Goal: Task Accomplishment & Management: Use online tool/utility

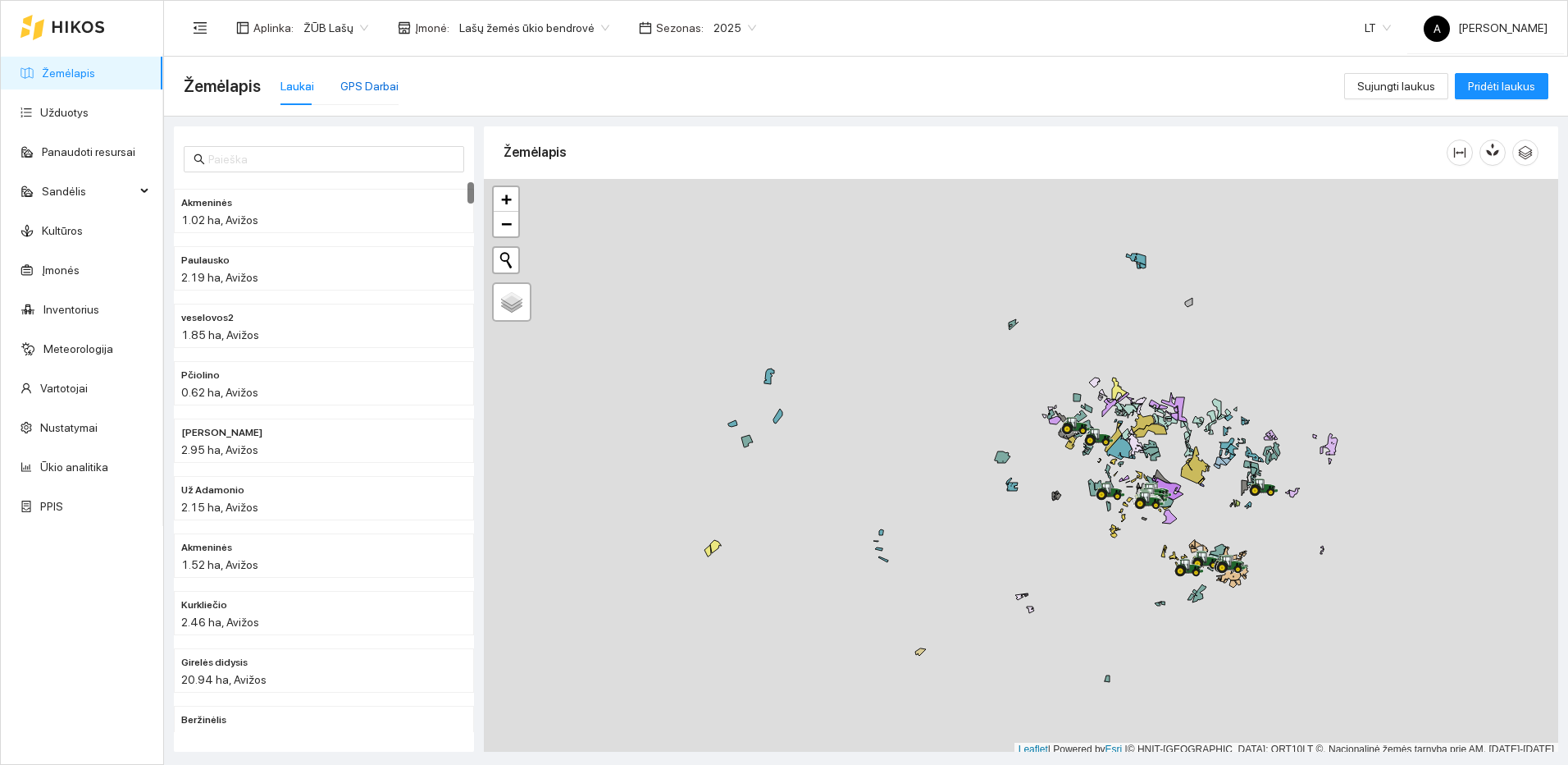
click at [382, 78] on div "GPS Darbai" at bounding box center [369, 86] width 58 height 18
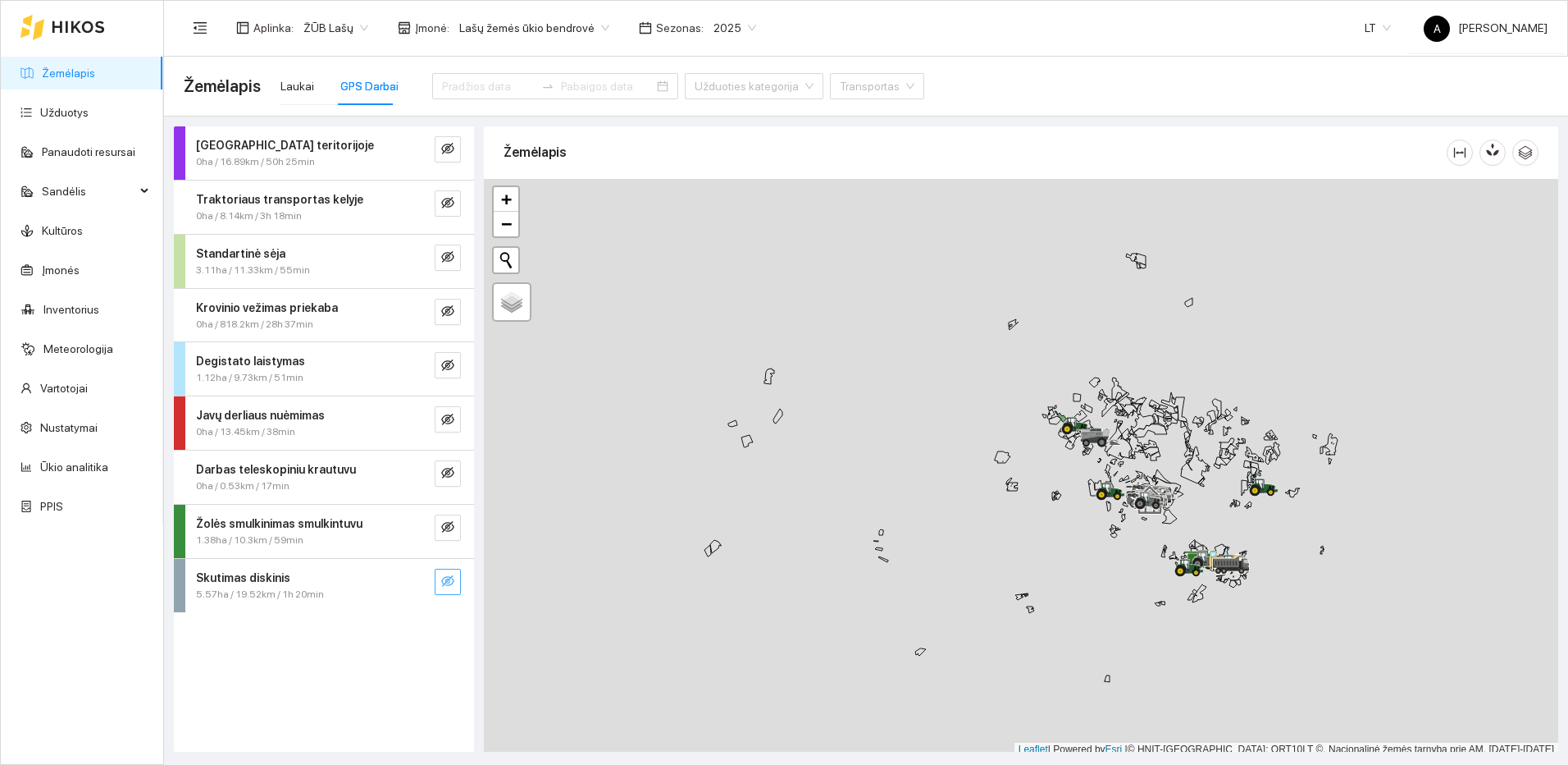
click at [450, 579] on icon "eye-invisible" at bounding box center [448, 581] width 13 height 12
click at [416, 578] on icon "search" at bounding box center [415, 581] width 13 height 13
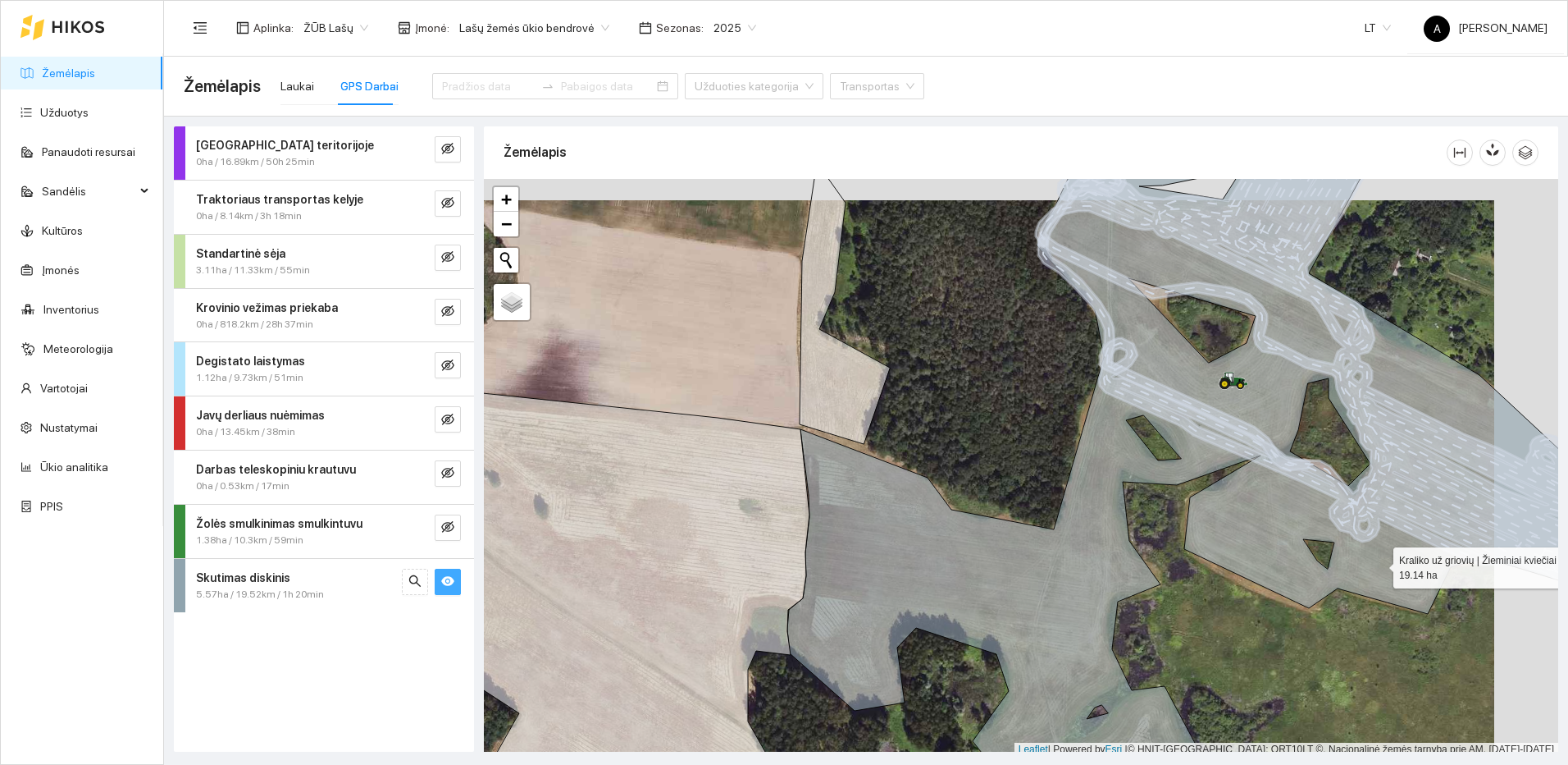
scroll to position [5, 0]
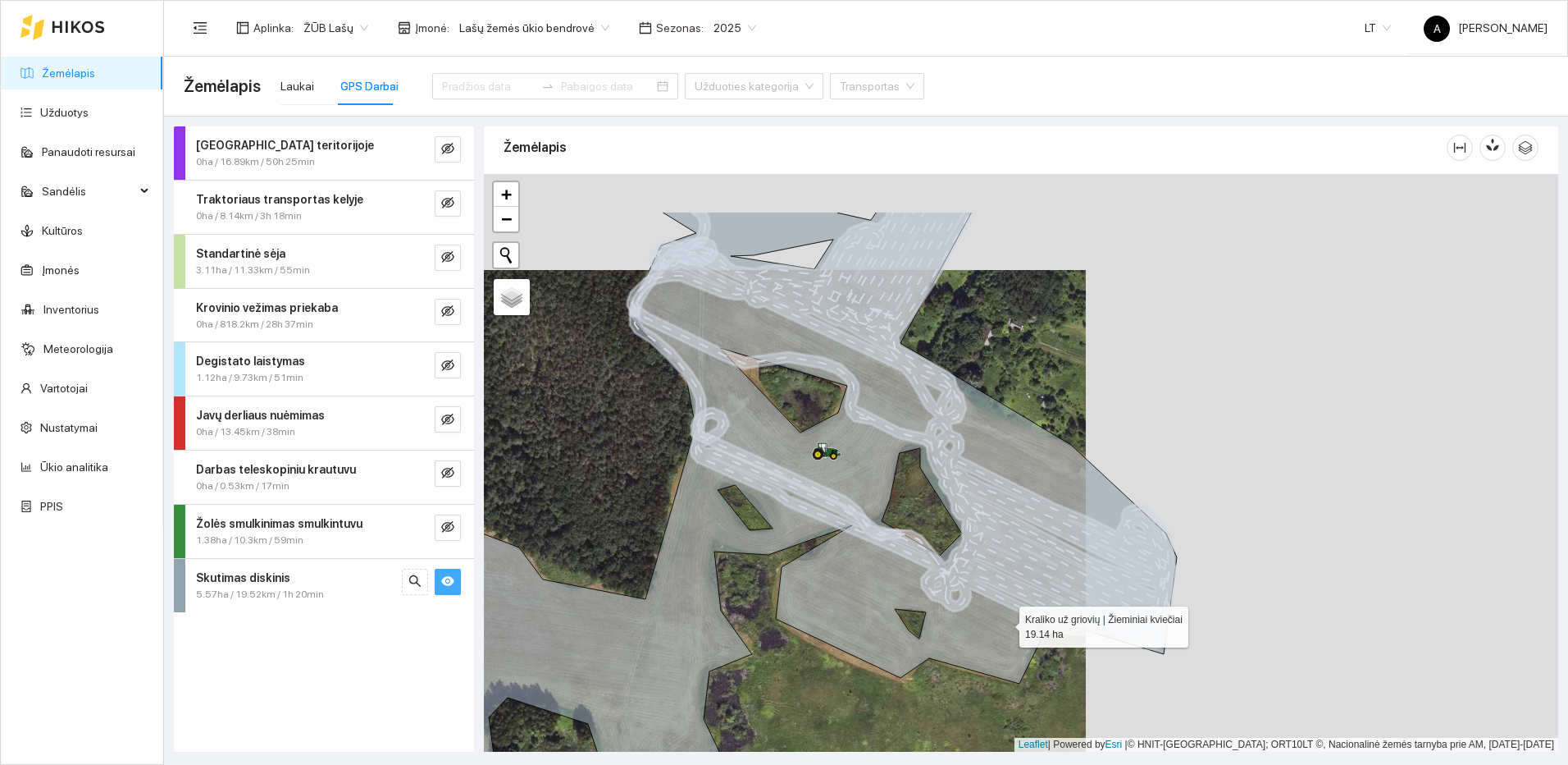
drag, startPoint x: 1477, startPoint y: 527, endPoint x: 1005, endPoint y: 622, distance: 481.5
click at [1005, 622] on icon at bounding box center [778, 559] width 798 height 695
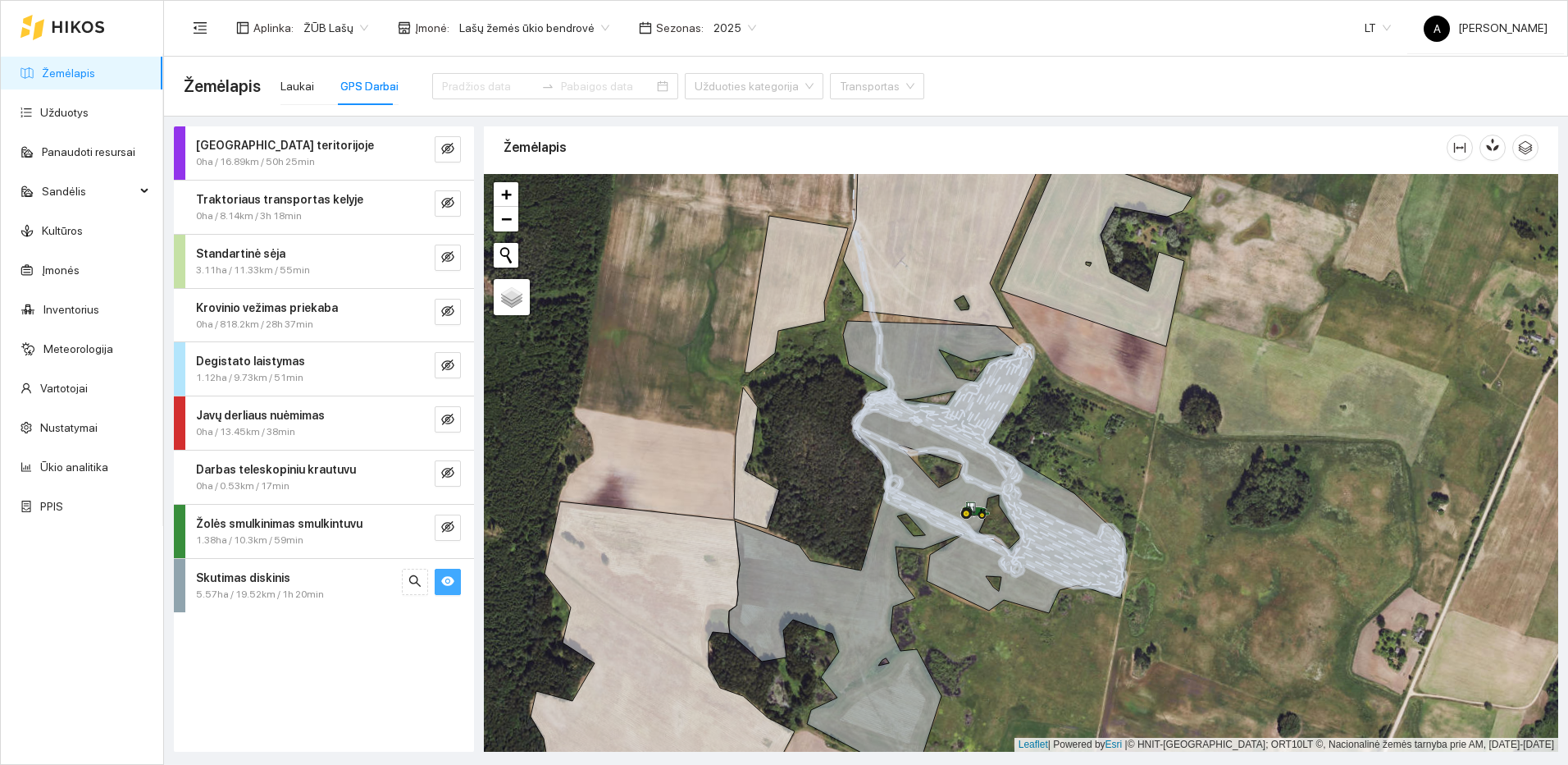
click at [451, 589] on span "eye" at bounding box center [448, 582] width 13 height 16
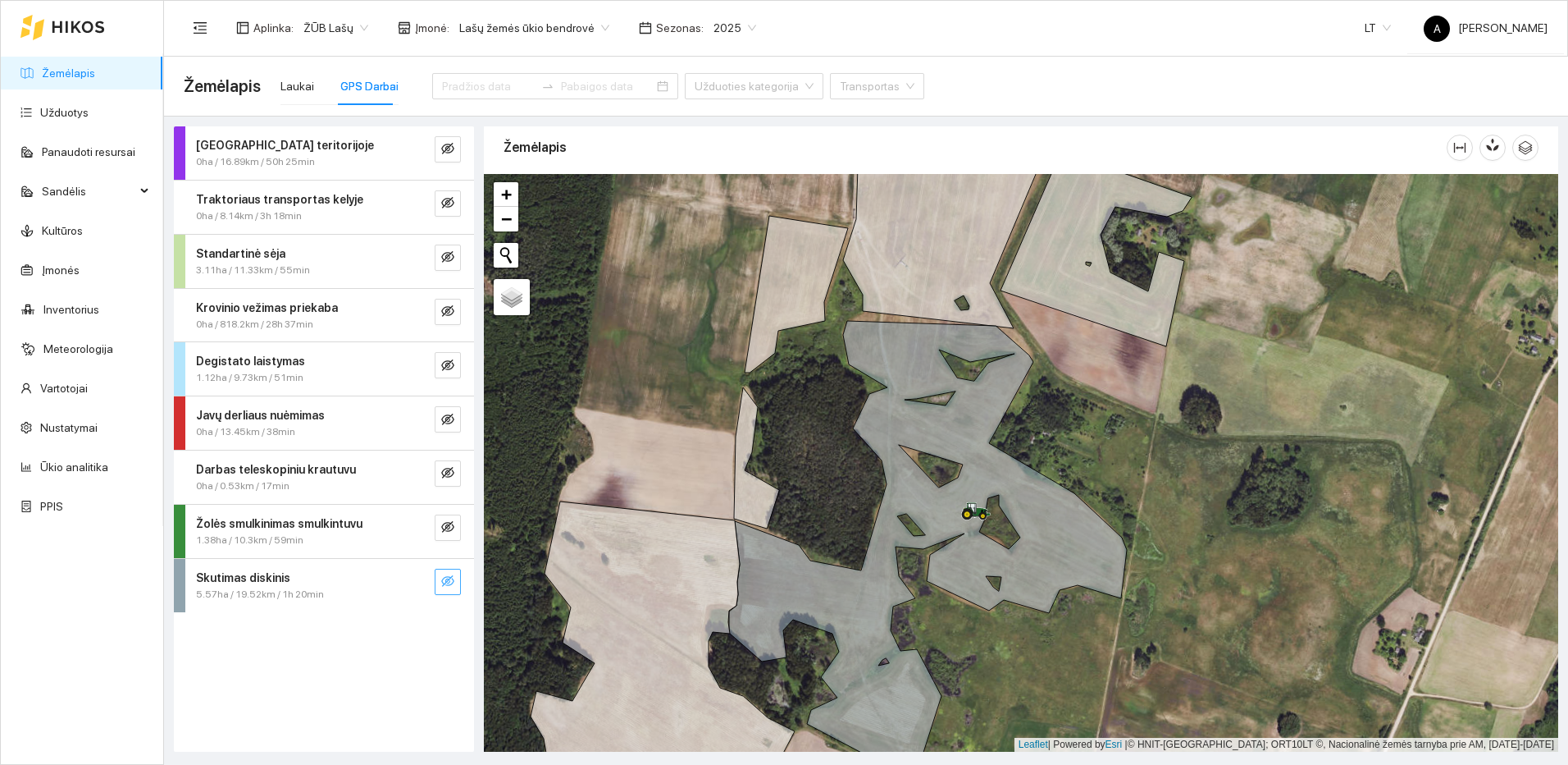
click at [451, 589] on span "eye-invisible" at bounding box center [448, 582] width 13 height 16
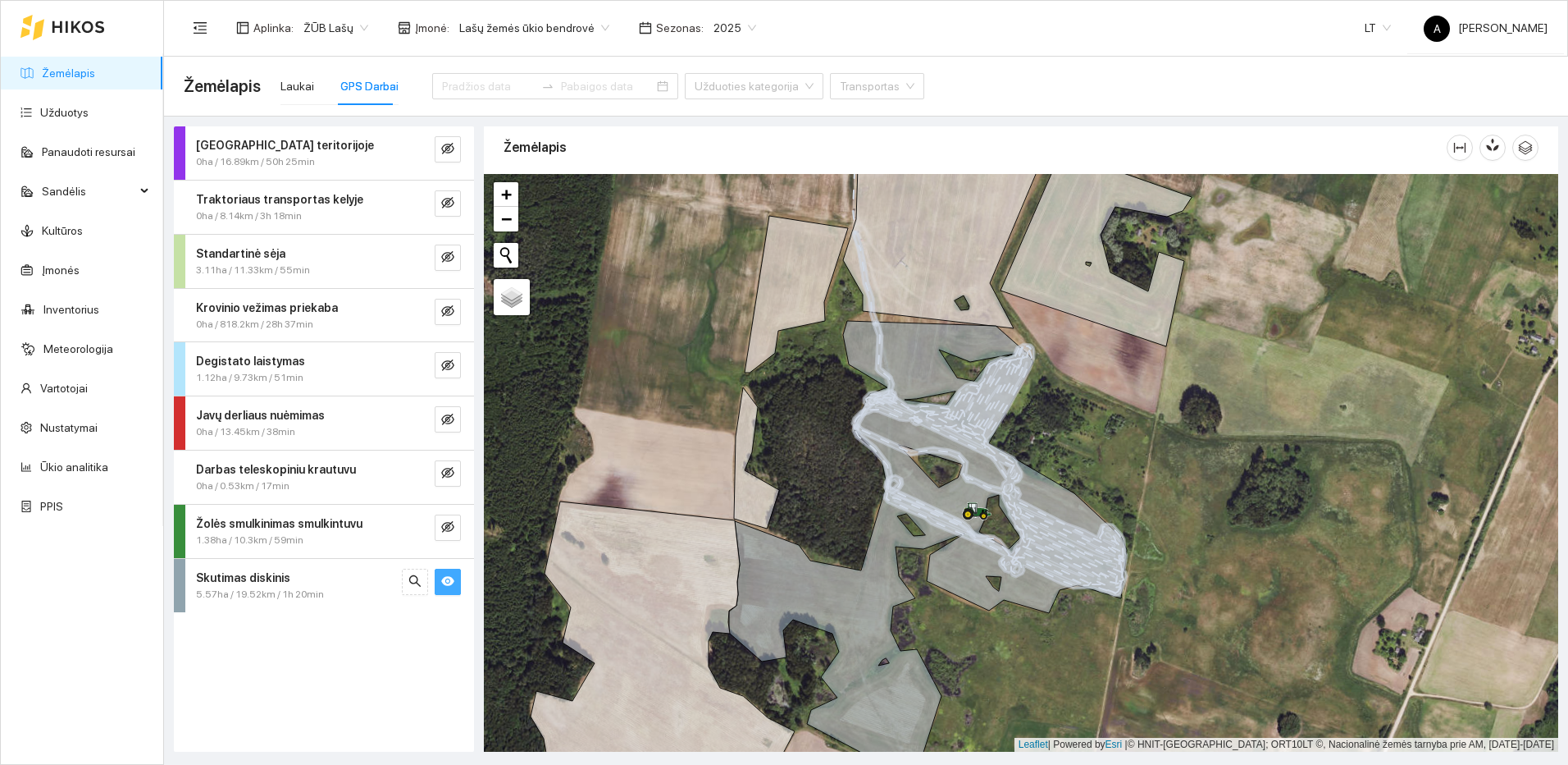
click at [451, 589] on span "eye" at bounding box center [448, 582] width 13 height 16
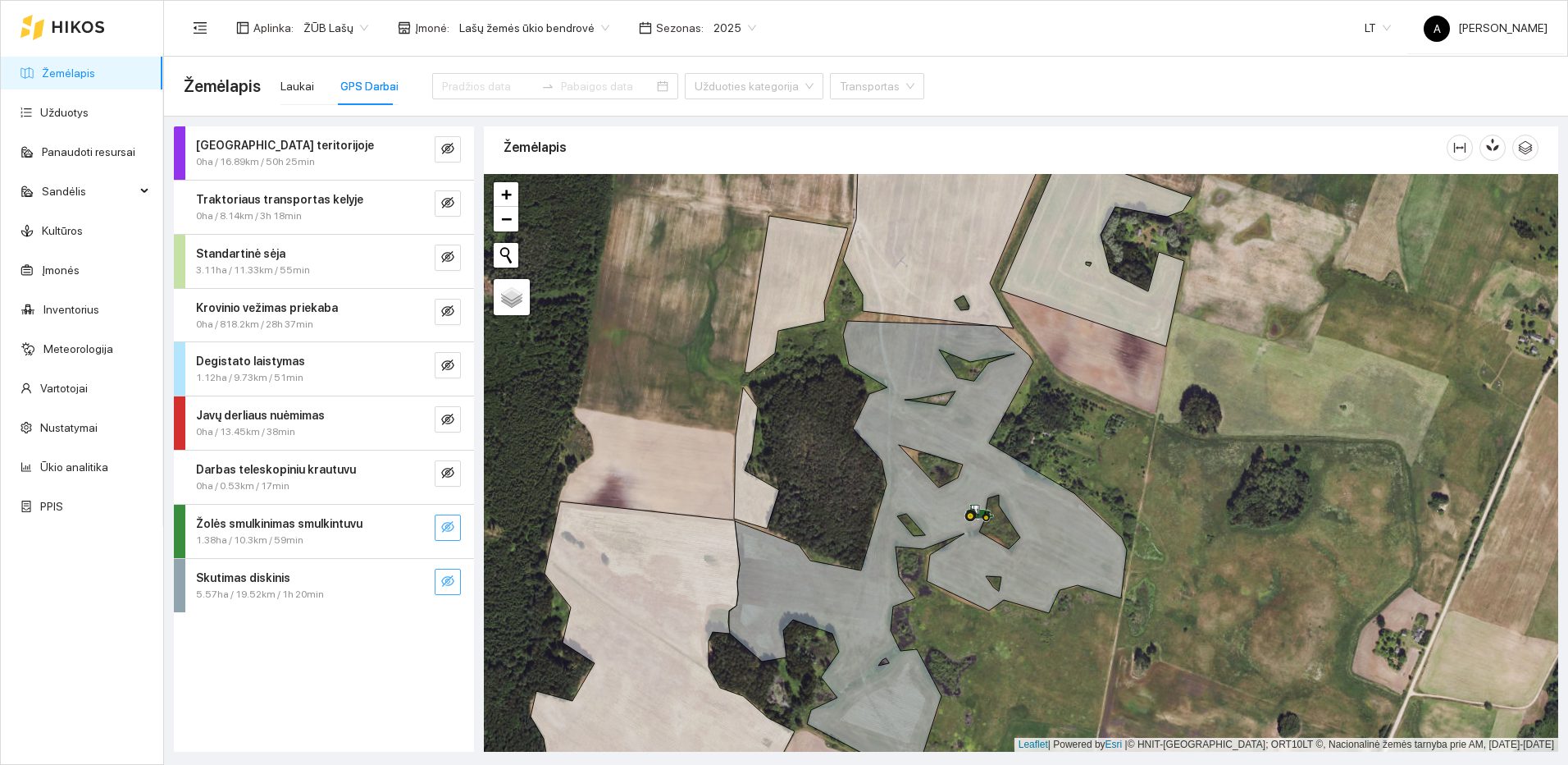
click at [453, 528] on icon "eye-invisible" at bounding box center [448, 527] width 13 height 13
click at [418, 530] on icon "search" at bounding box center [415, 527] width 12 height 12
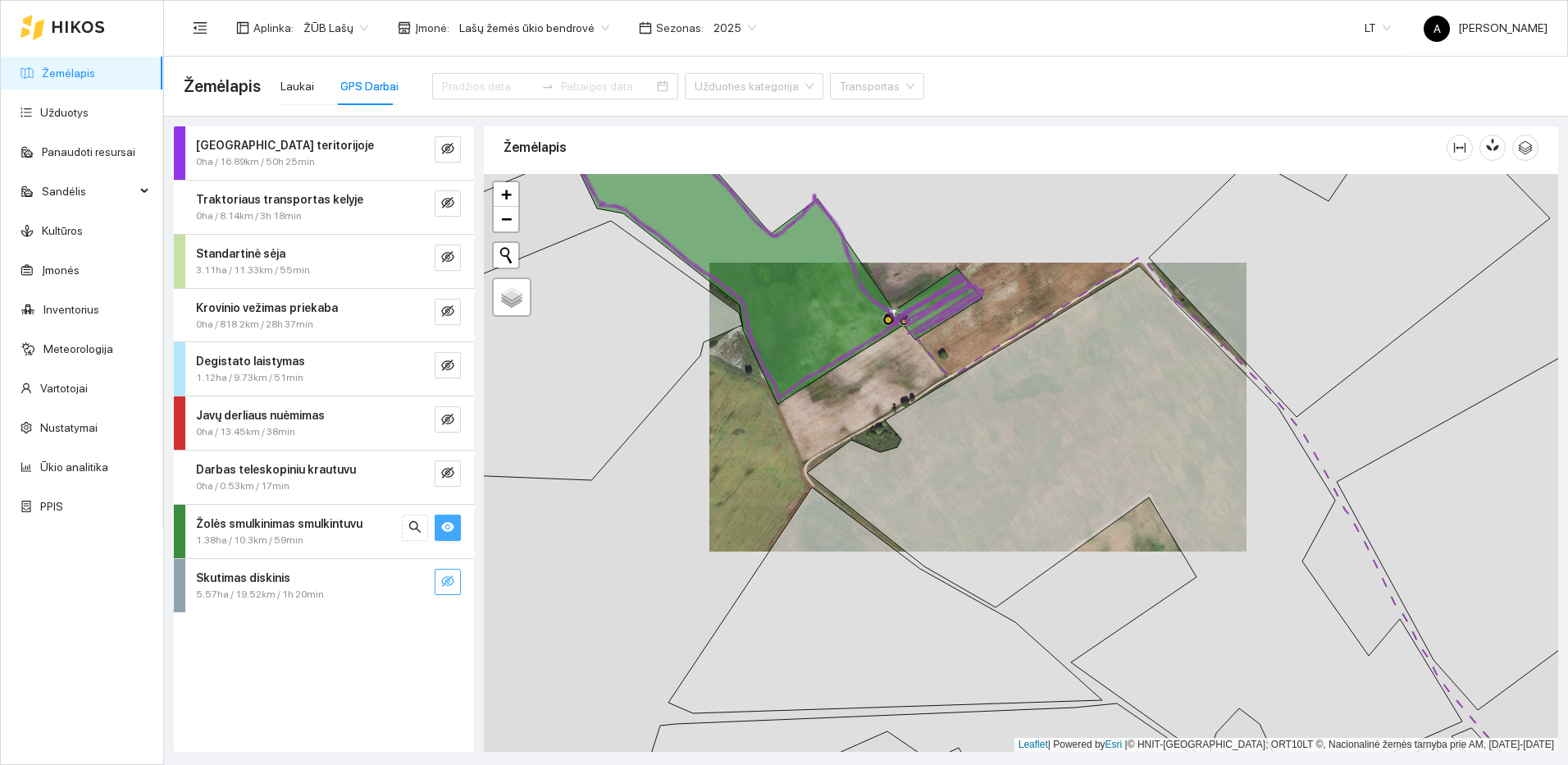
drag, startPoint x: 908, startPoint y: 264, endPoint x: 939, endPoint y: 390, distance: 129.8
click at [939, 390] on icon at bounding box center [776, 278] width 413 height 252
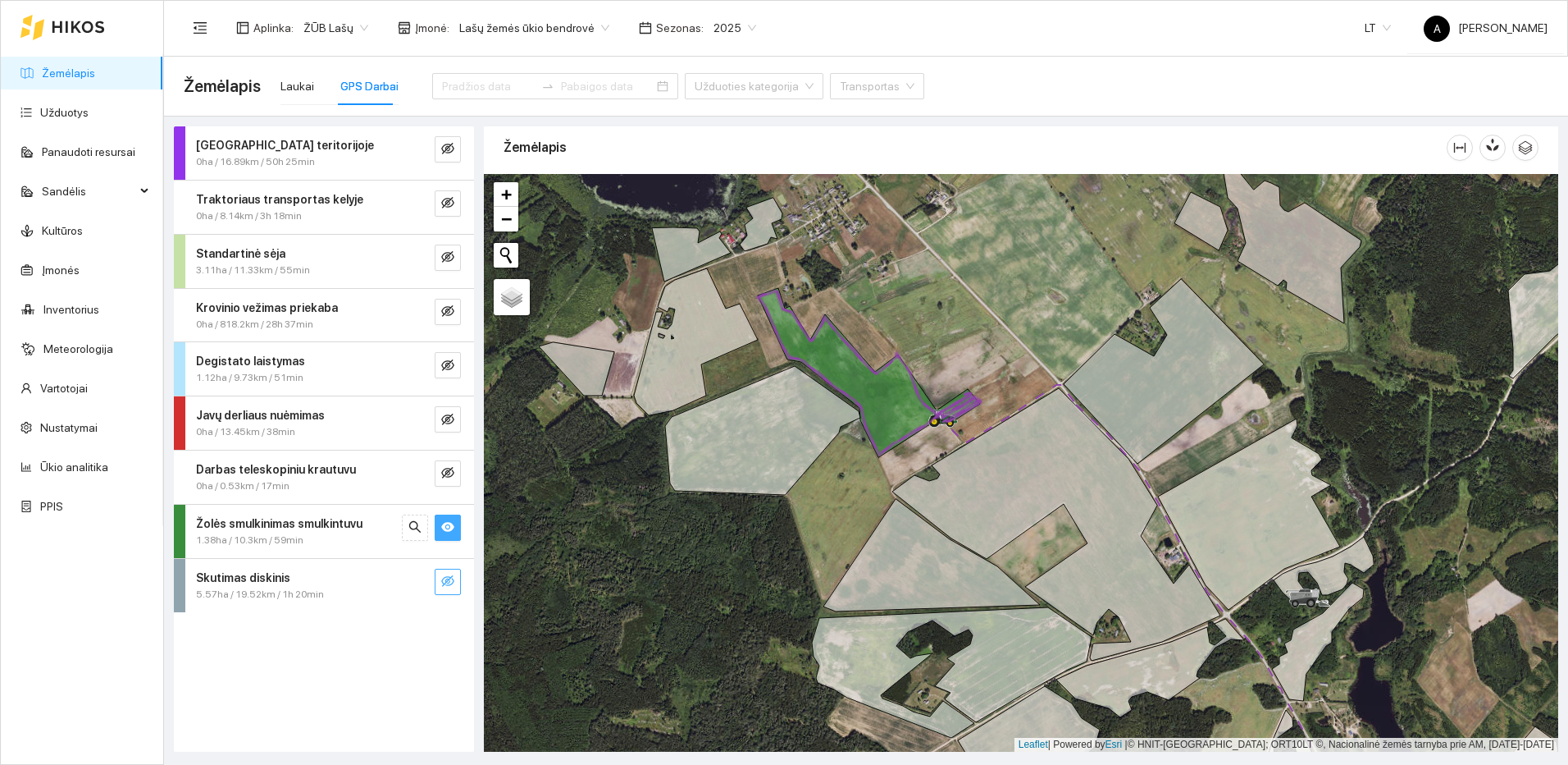
click at [445, 529] on icon "eye" at bounding box center [448, 528] width 13 height 10
click at [440, 371] on button "button" at bounding box center [447, 365] width 26 height 26
click at [423, 367] on button "button" at bounding box center [414, 365] width 26 height 26
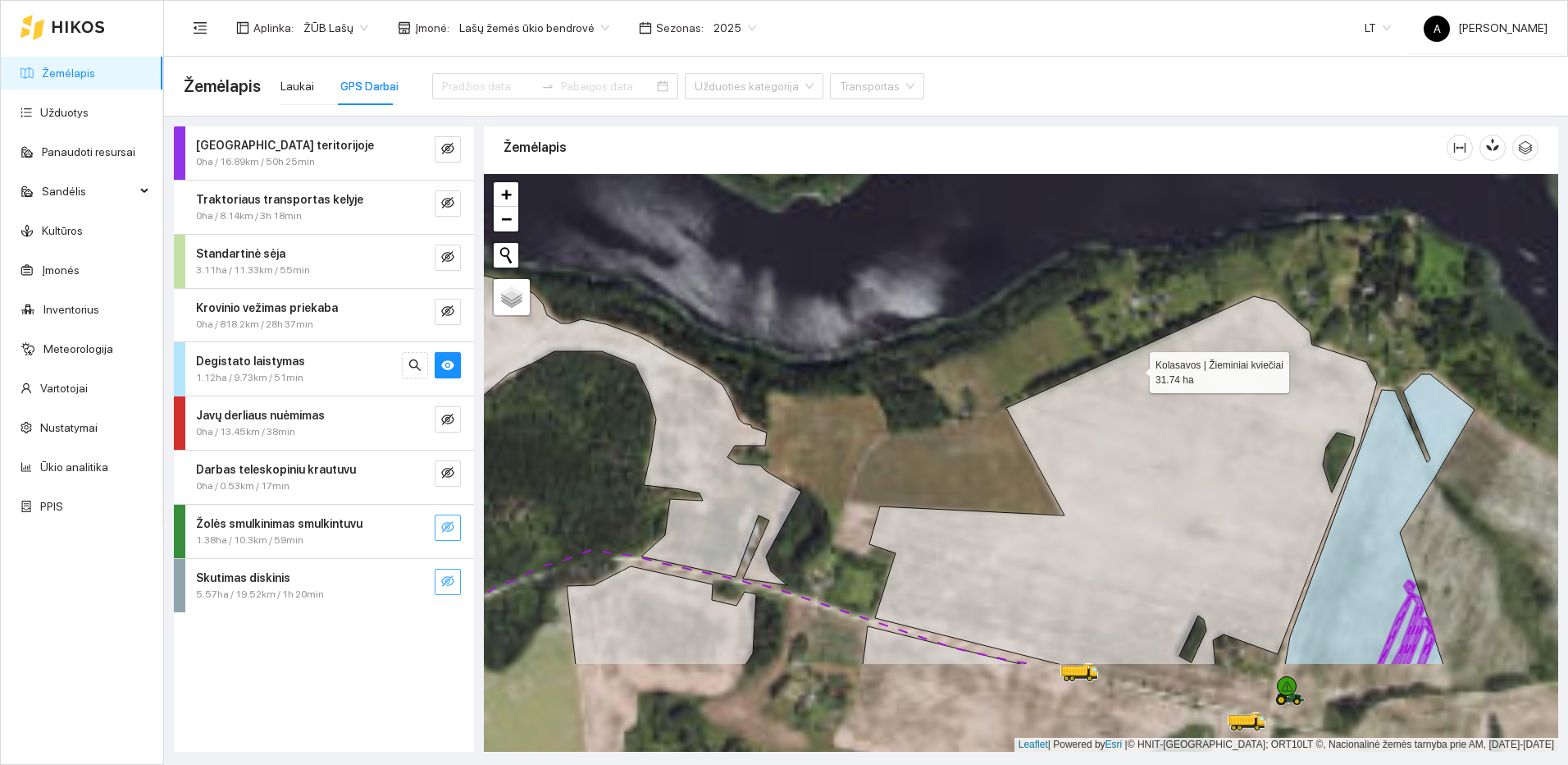
drag, startPoint x: 1316, startPoint y: 588, endPoint x: 1026, endPoint y: 327, distance: 390.2
click at [1026, 327] on icon at bounding box center [1123, 480] width 507 height 368
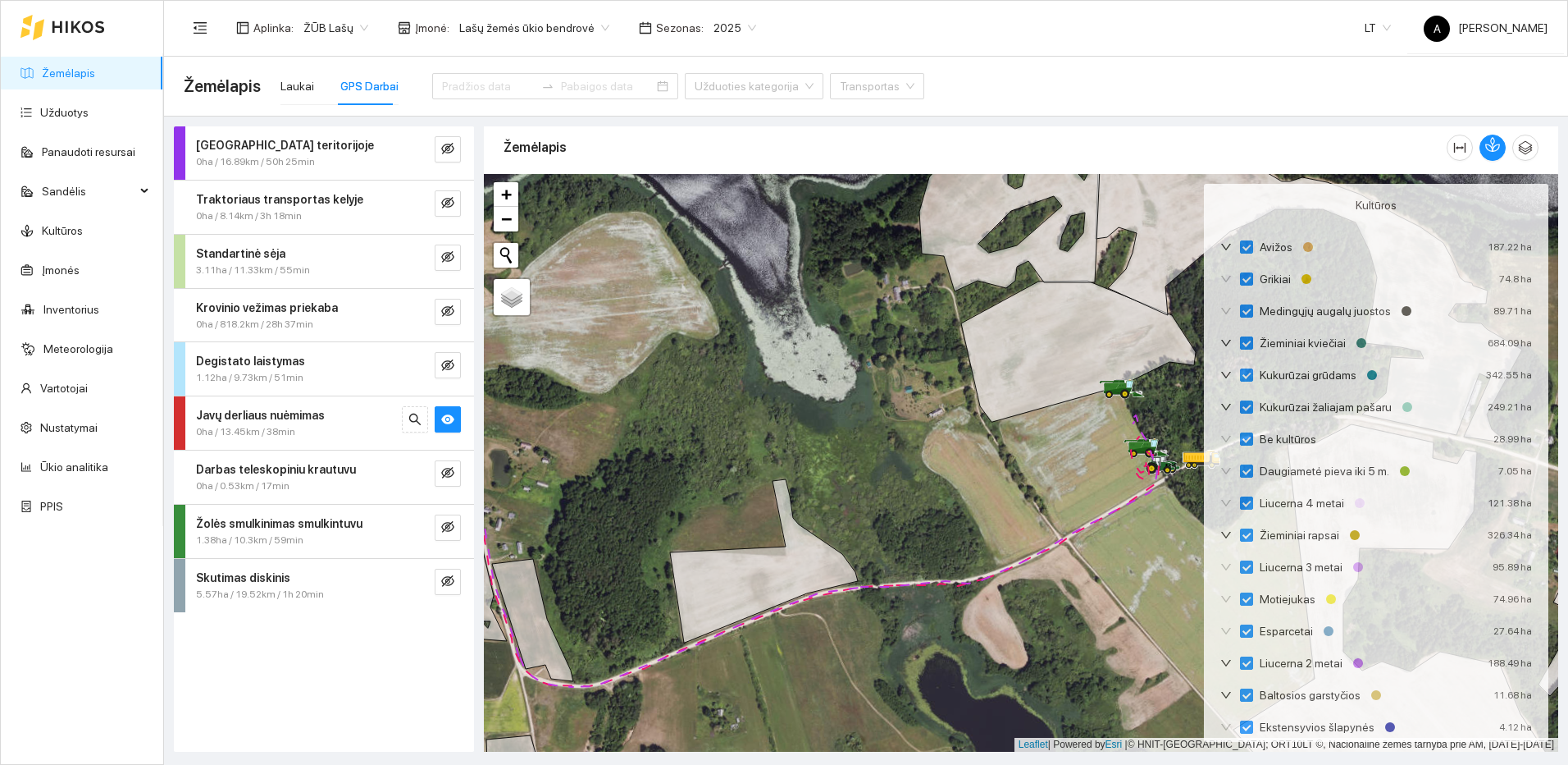
scroll to position [49, 0]
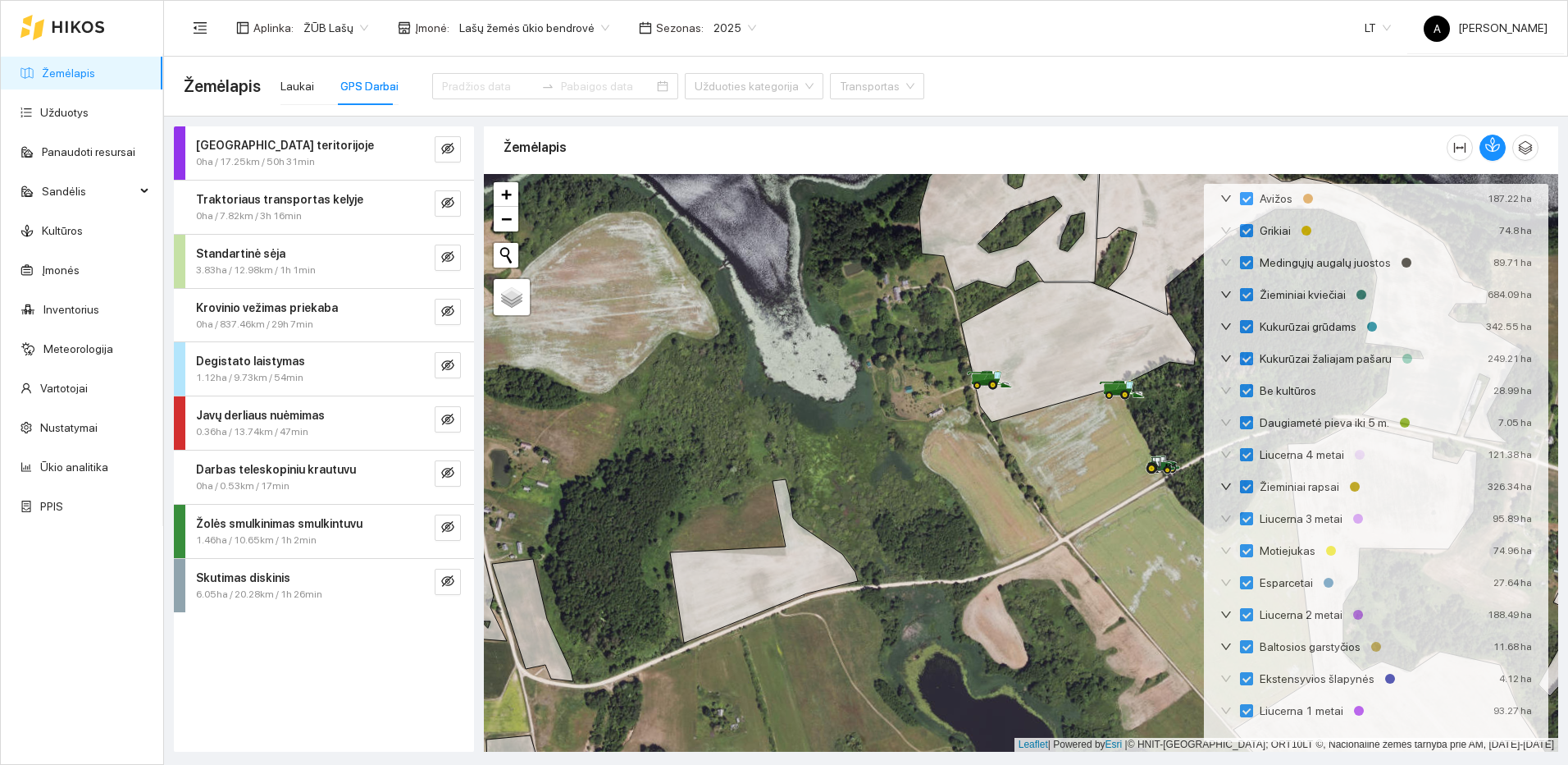
click at [462, 579] on div "Skutimas diskinis 6.05ha / 20.28km / 1h 26min" at bounding box center [324, 585] width 300 height 54
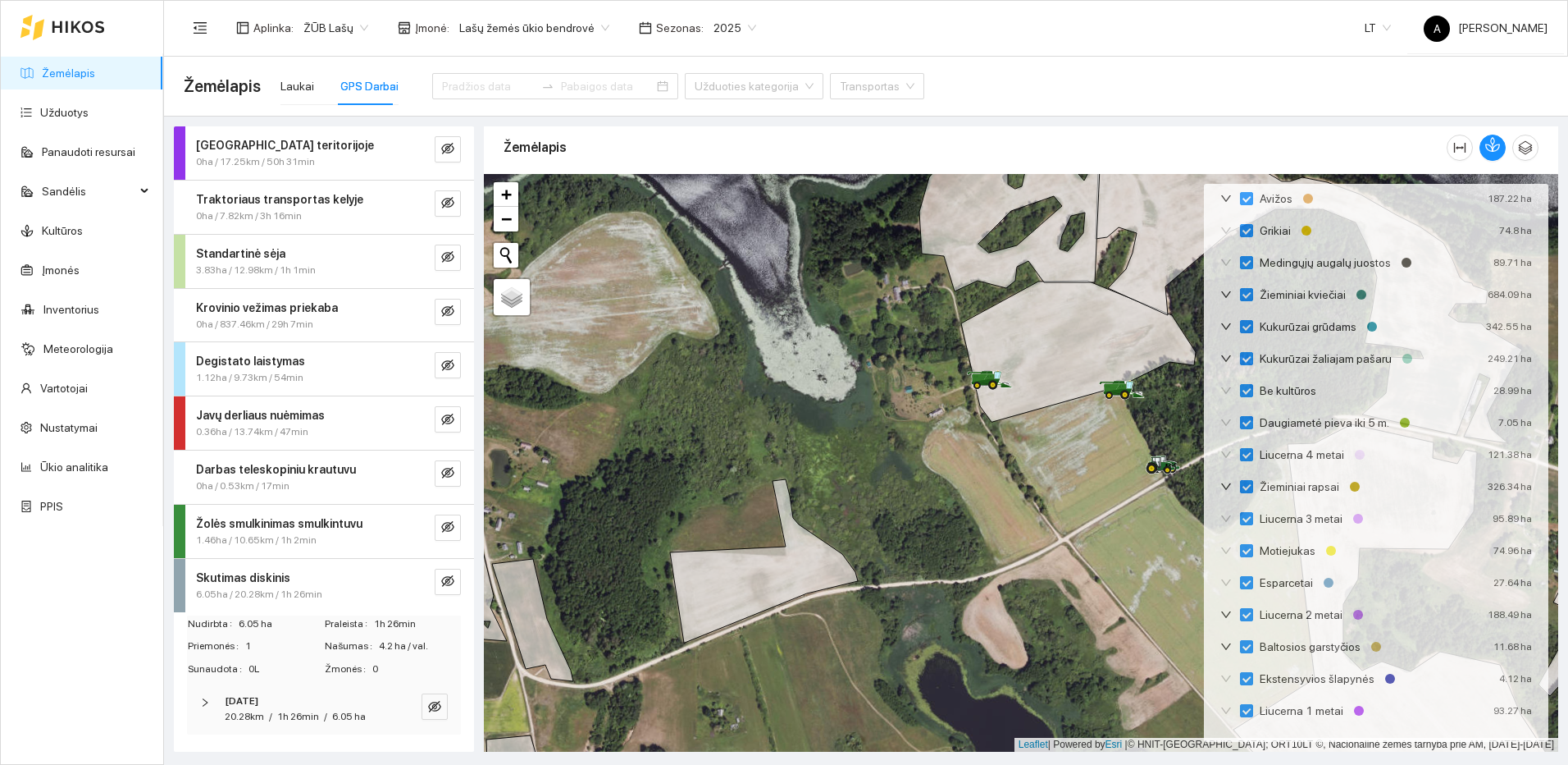
click at [418, 580] on div at bounding box center [414, 581] width 26 height 26
click at [446, 580] on icon "eye-invisible" at bounding box center [448, 581] width 13 height 13
click at [409, 575] on icon "search" at bounding box center [415, 581] width 13 height 13
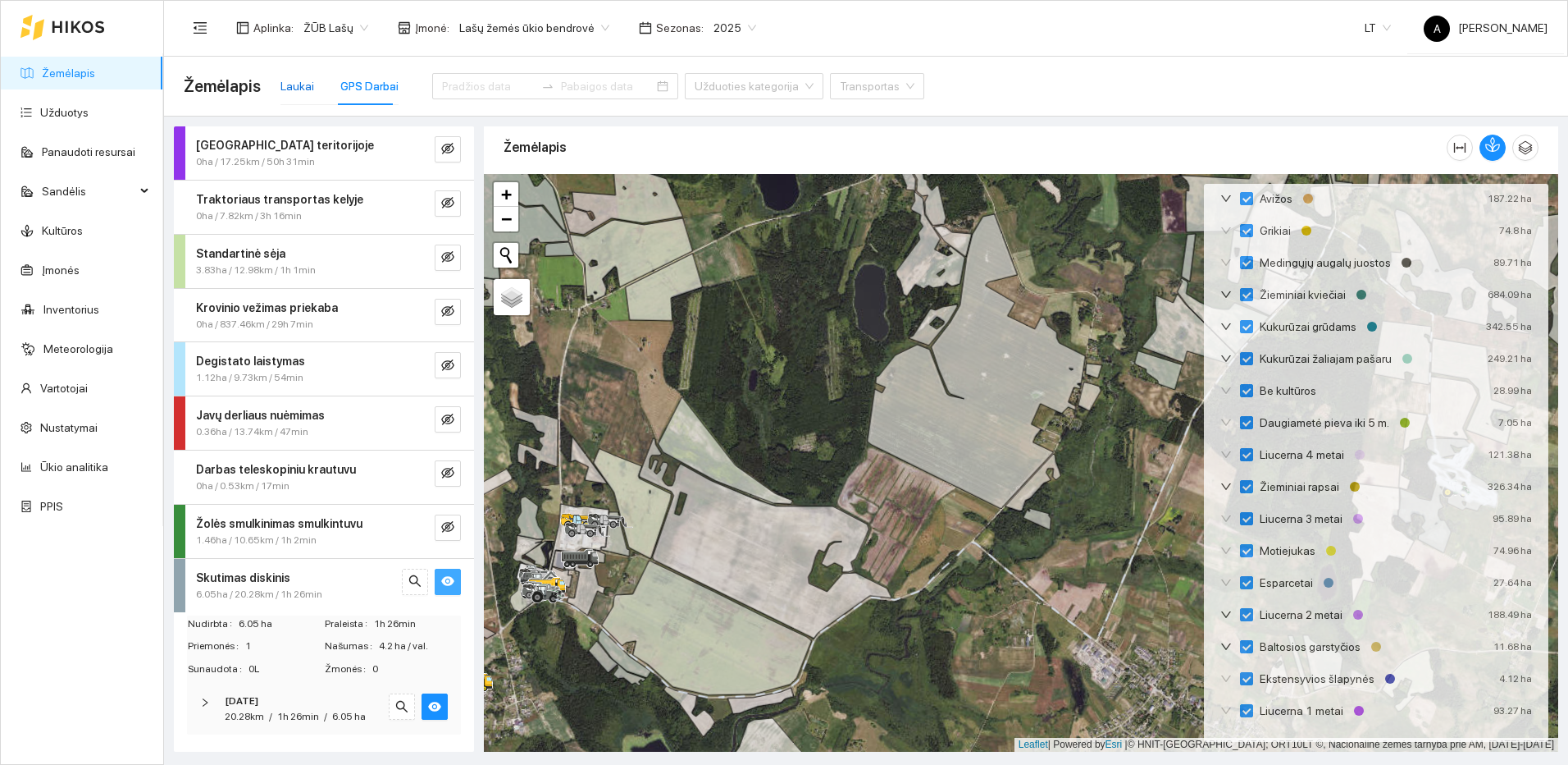
click at [296, 84] on div "Laukai" at bounding box center [297, 86] width 34 height 18
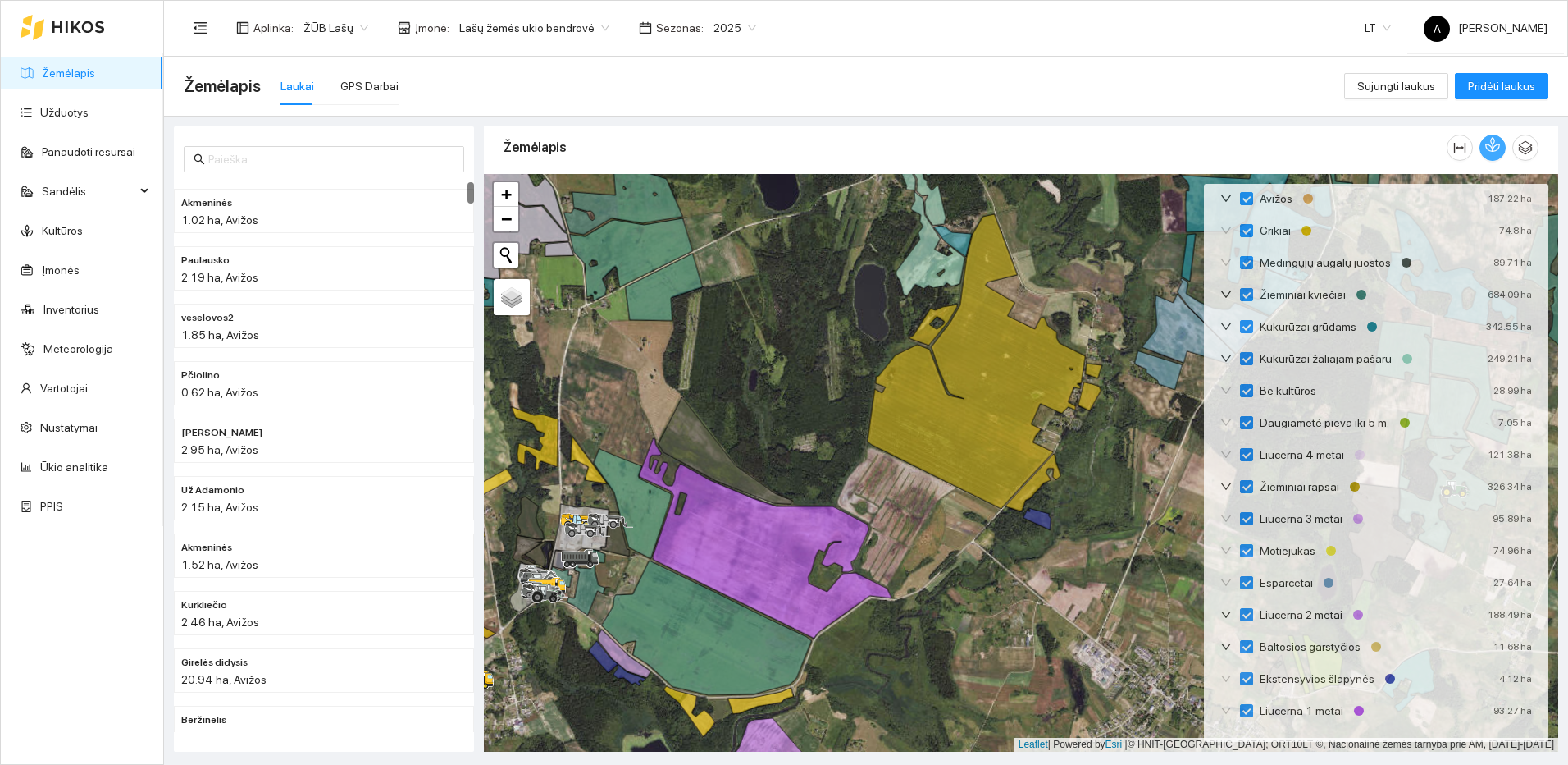
click at [1495, 145] on icon "button" at bounding box center [1493, 144] width 15 height 15
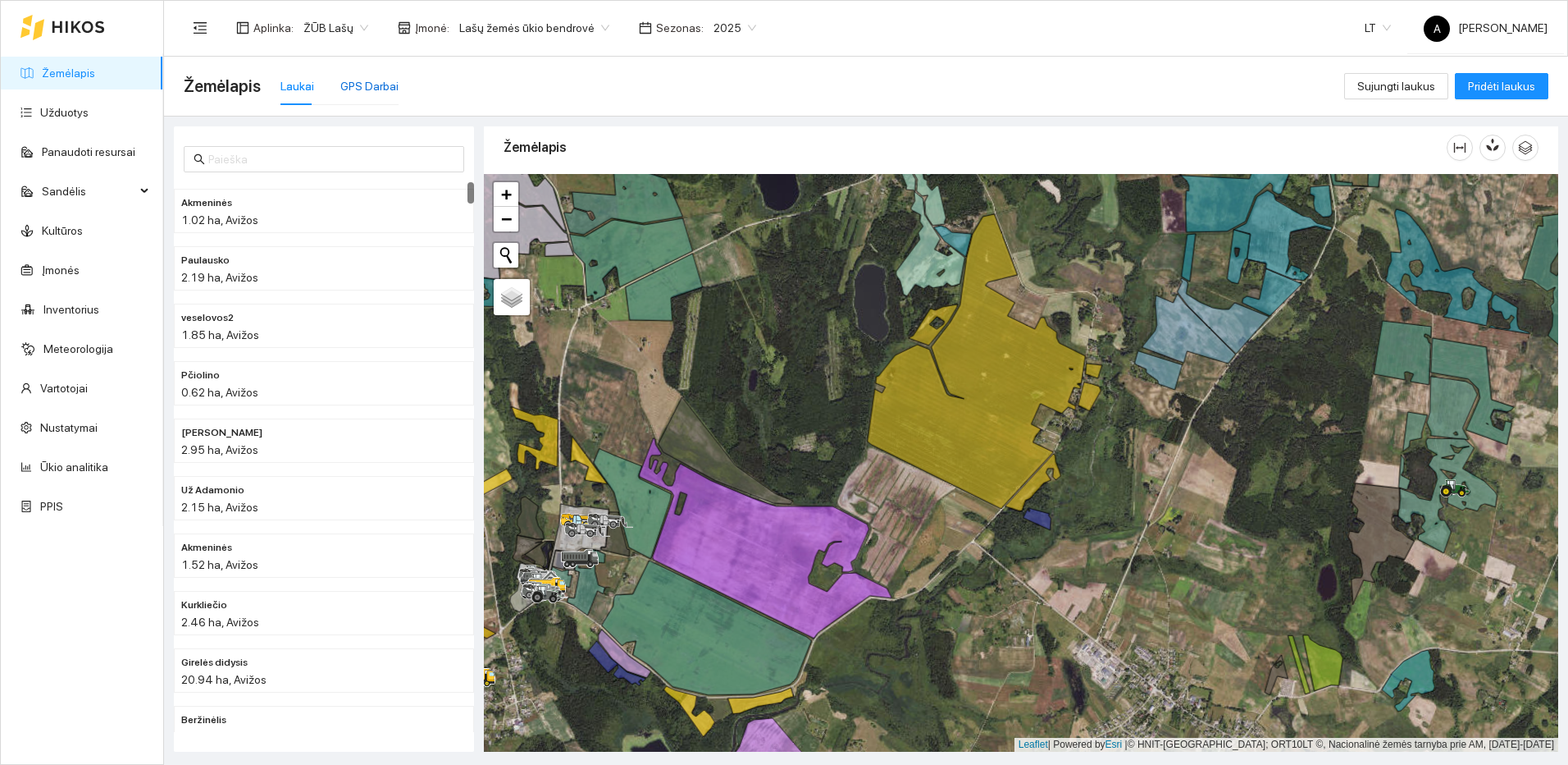
click at [361, 81] on div "GPS Darbai" at bounding box center [369, 86] width 58 height 18
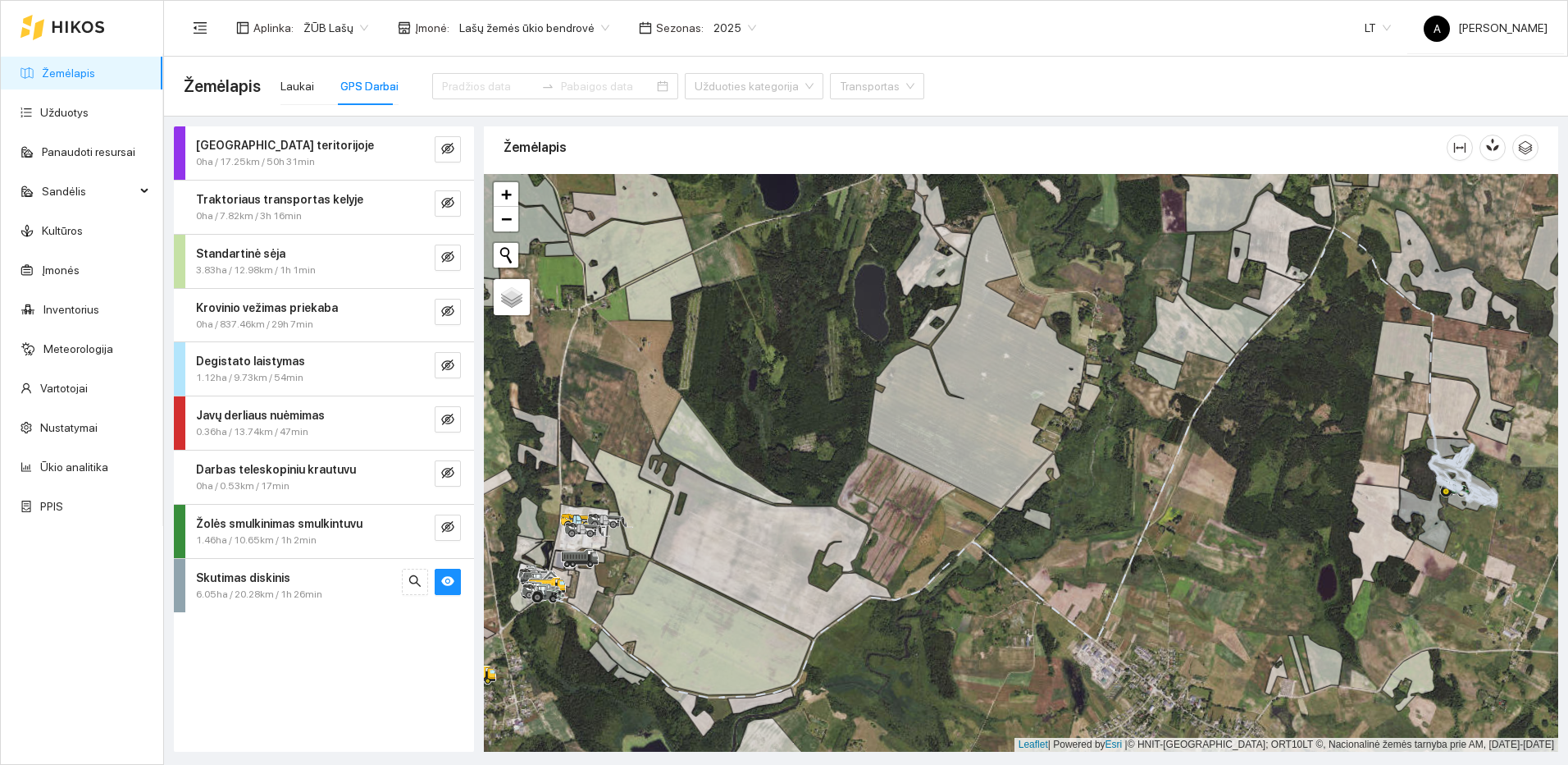
click at [60, 72] on link "Žemėlapis" at bounding box center [69, 73] width 54 height 13
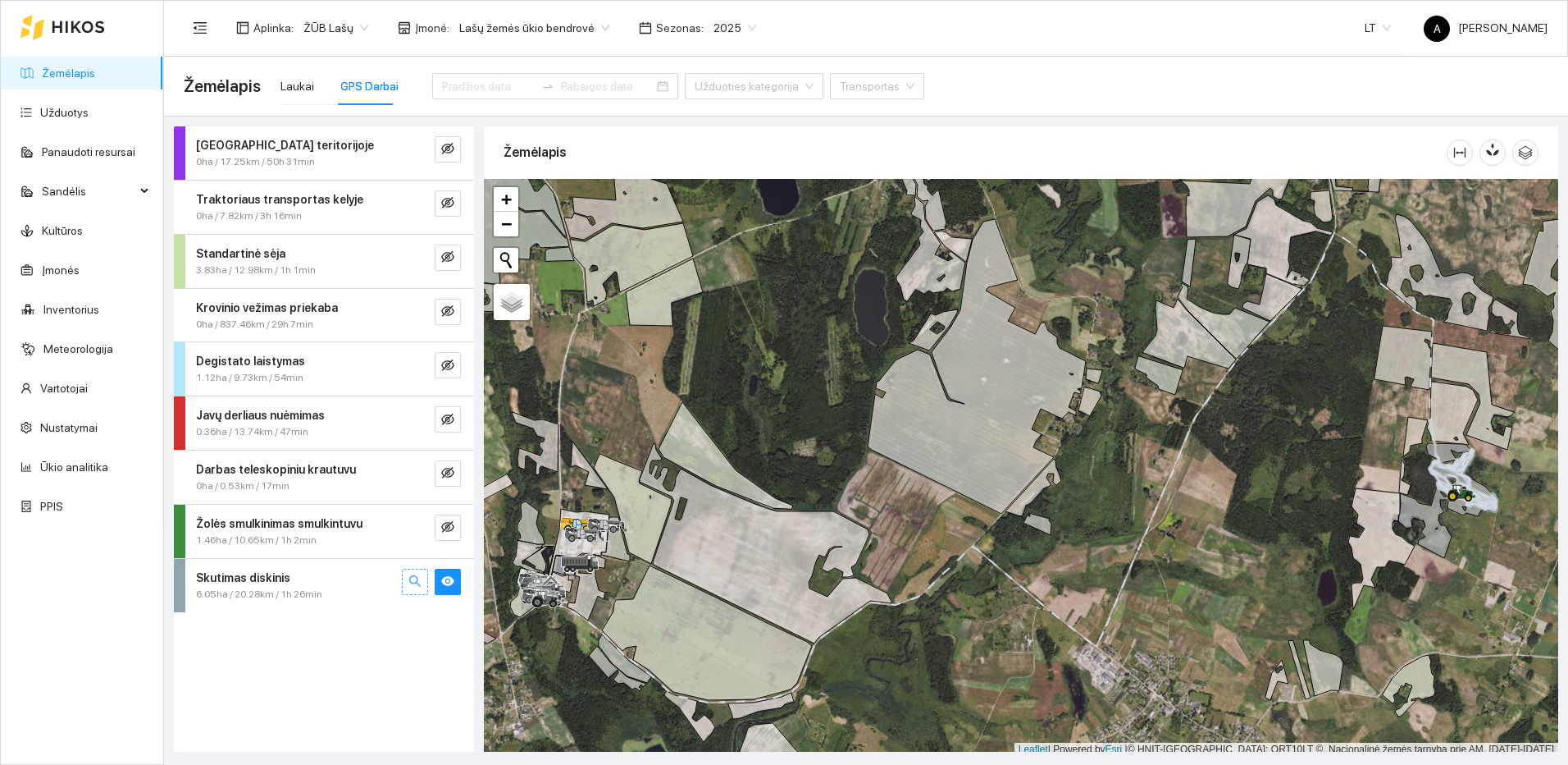
click at [408, 582] on icon "search" at bounding box center [415, 581] width 13 height 13
click at [408, 582] on div at bounding box center [414, 581] width 26 height 26
click at [444, 582] on icon "eye-invisible" at bounding box center [448, 581] width 13 height 13
click at [427, 583] on button "button" at bounding box center [414, 581] width 26 height 26
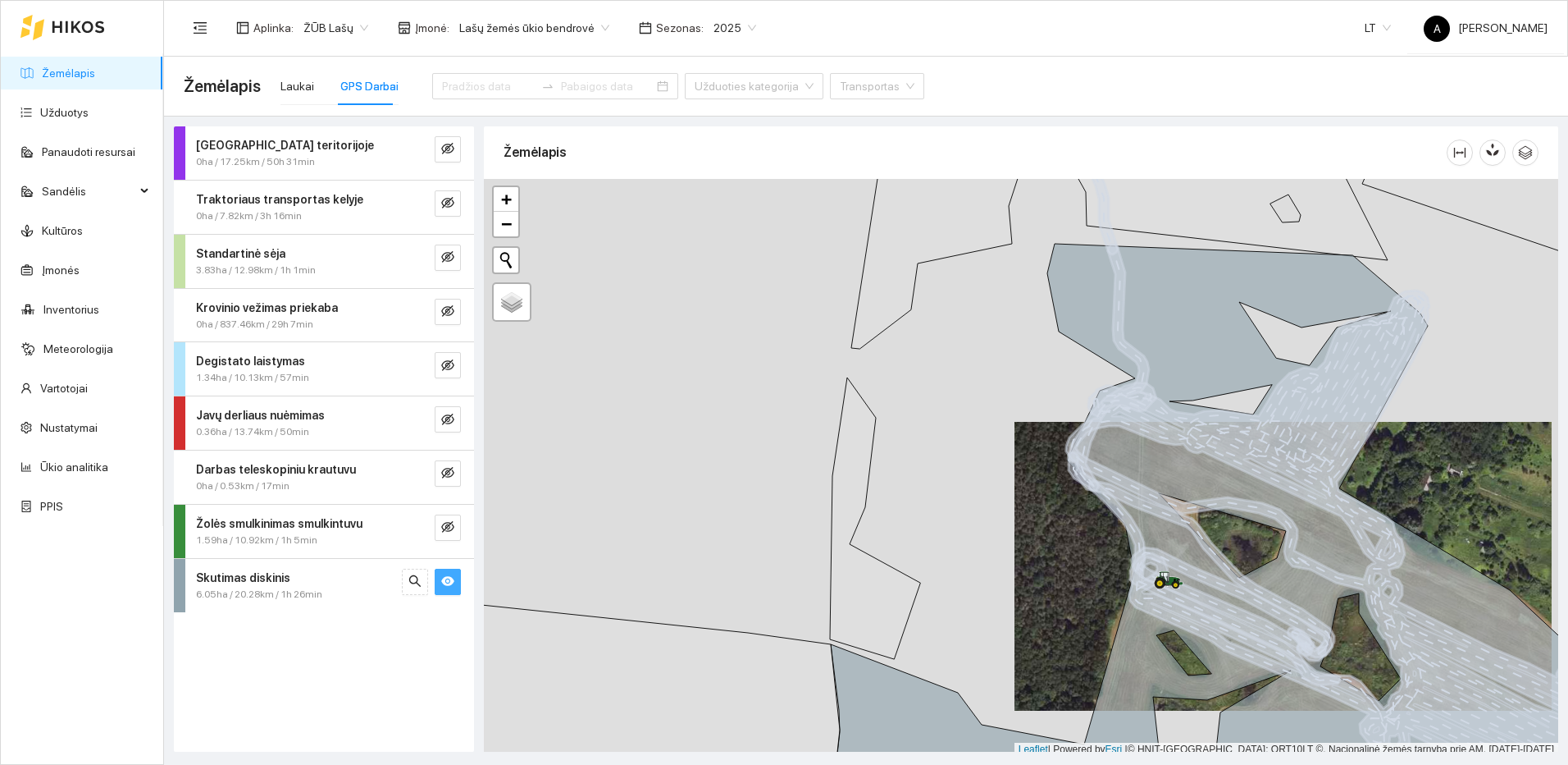
scroll to position [5, 0]
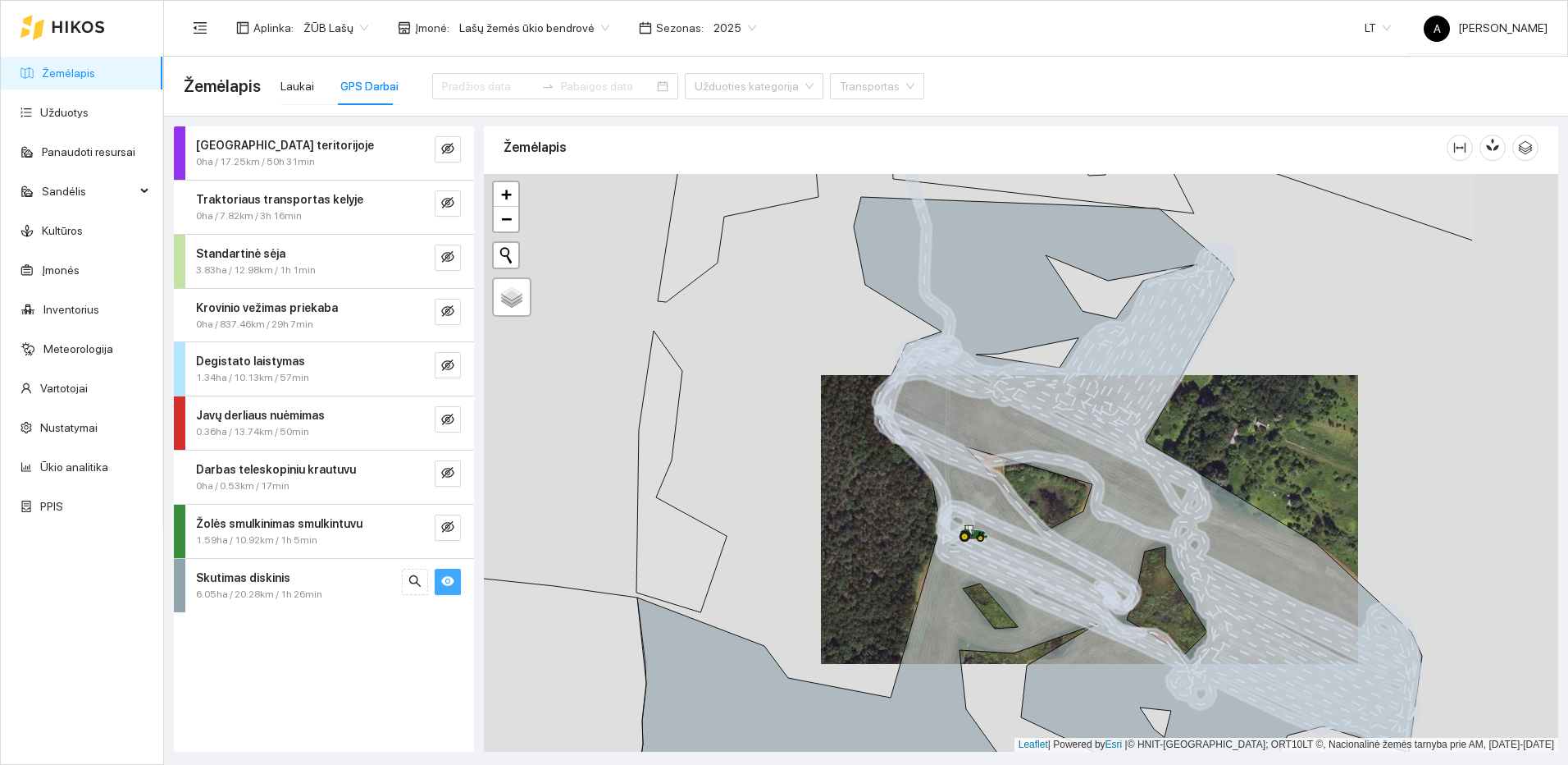
drag, startPoint x: 1431, startPoint y: 658, endPoint x: 1238, endPoint y: 617, distance: 197.3
click at [1238, 617] on icon at bounding box center [1147, 472] width 548 height 549
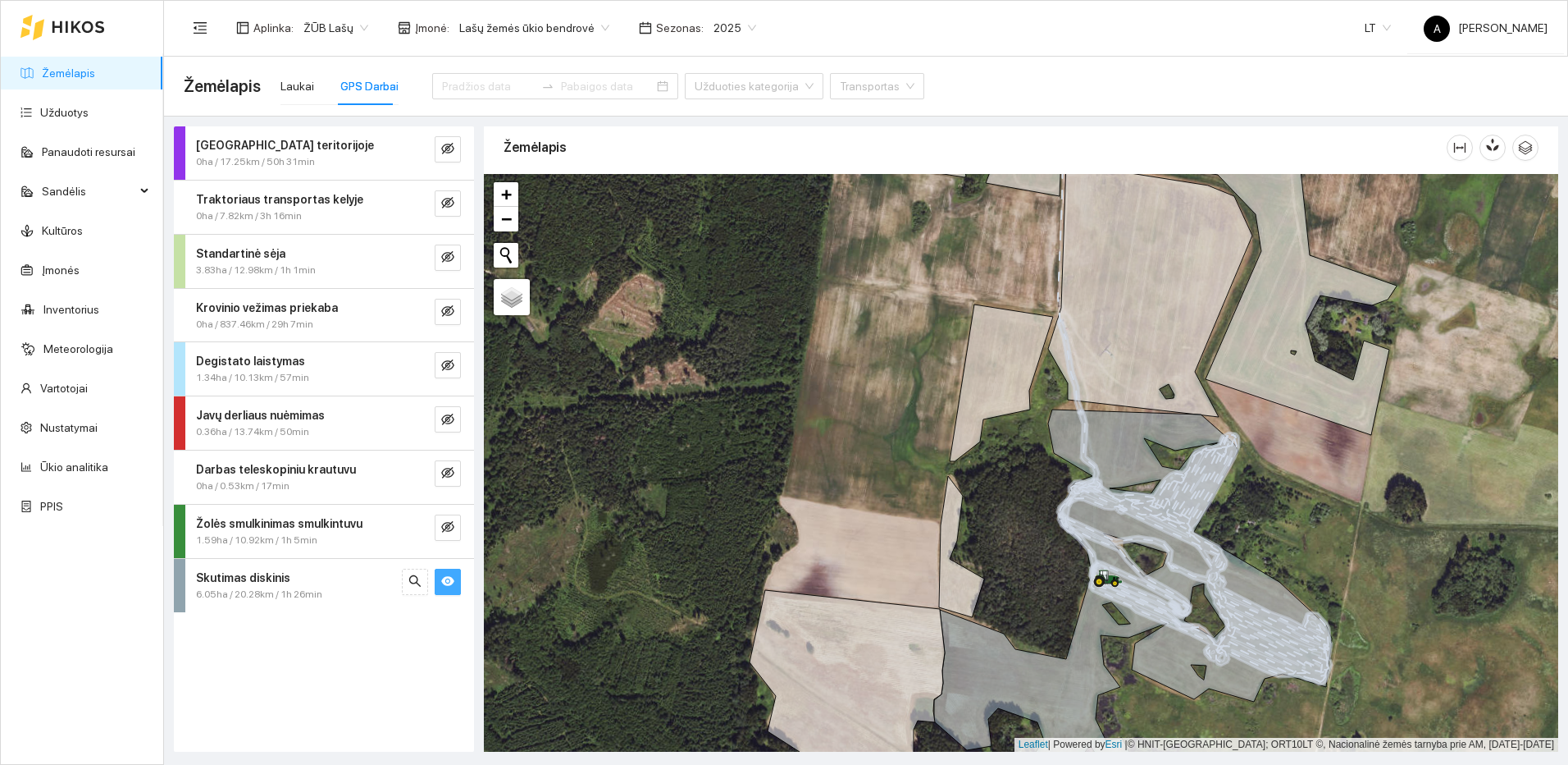
click at [452, 582] on icon "eye" at bounding box center [448, 581] width 13 height 10
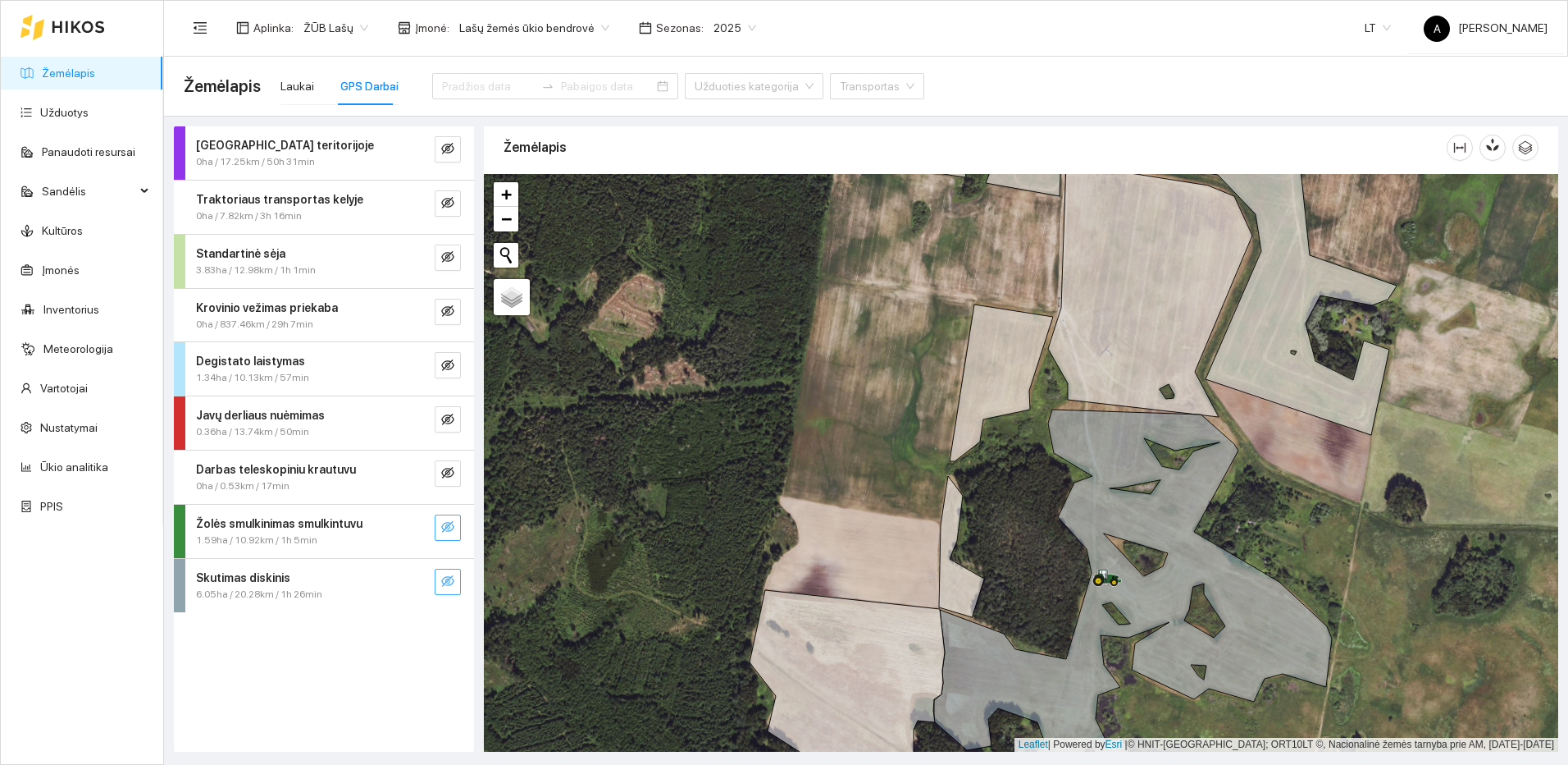
click at [442, 528] on icon "eye-invisible" at bounding box center [448, 527] width 13 height 12
click at [411, 523] on icon "search" at bounding box center [415, 527] width 12 height 12
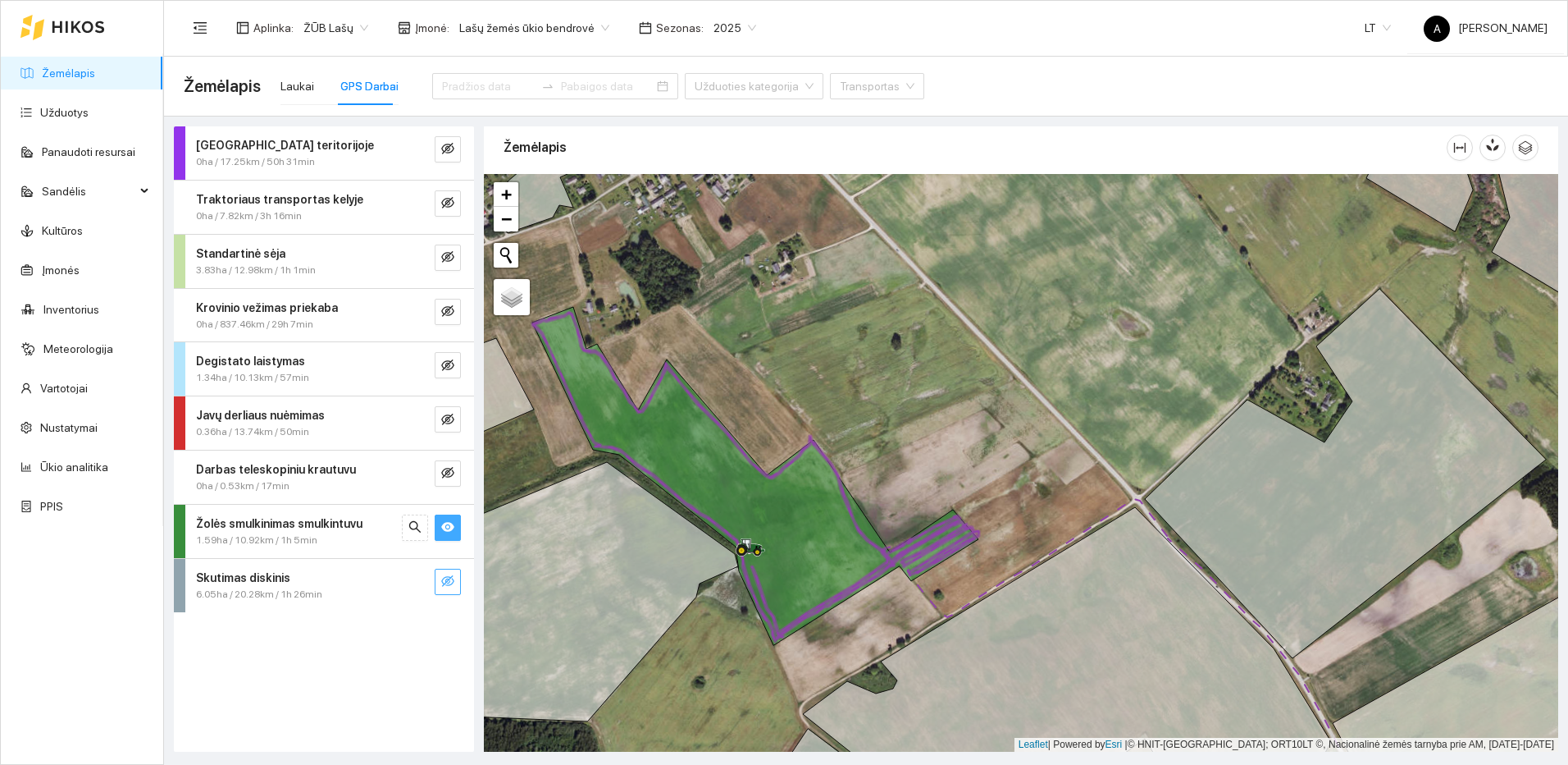
click at [444, 528] on icon "eye" at bounding box center [448, 528] width 13 height 10
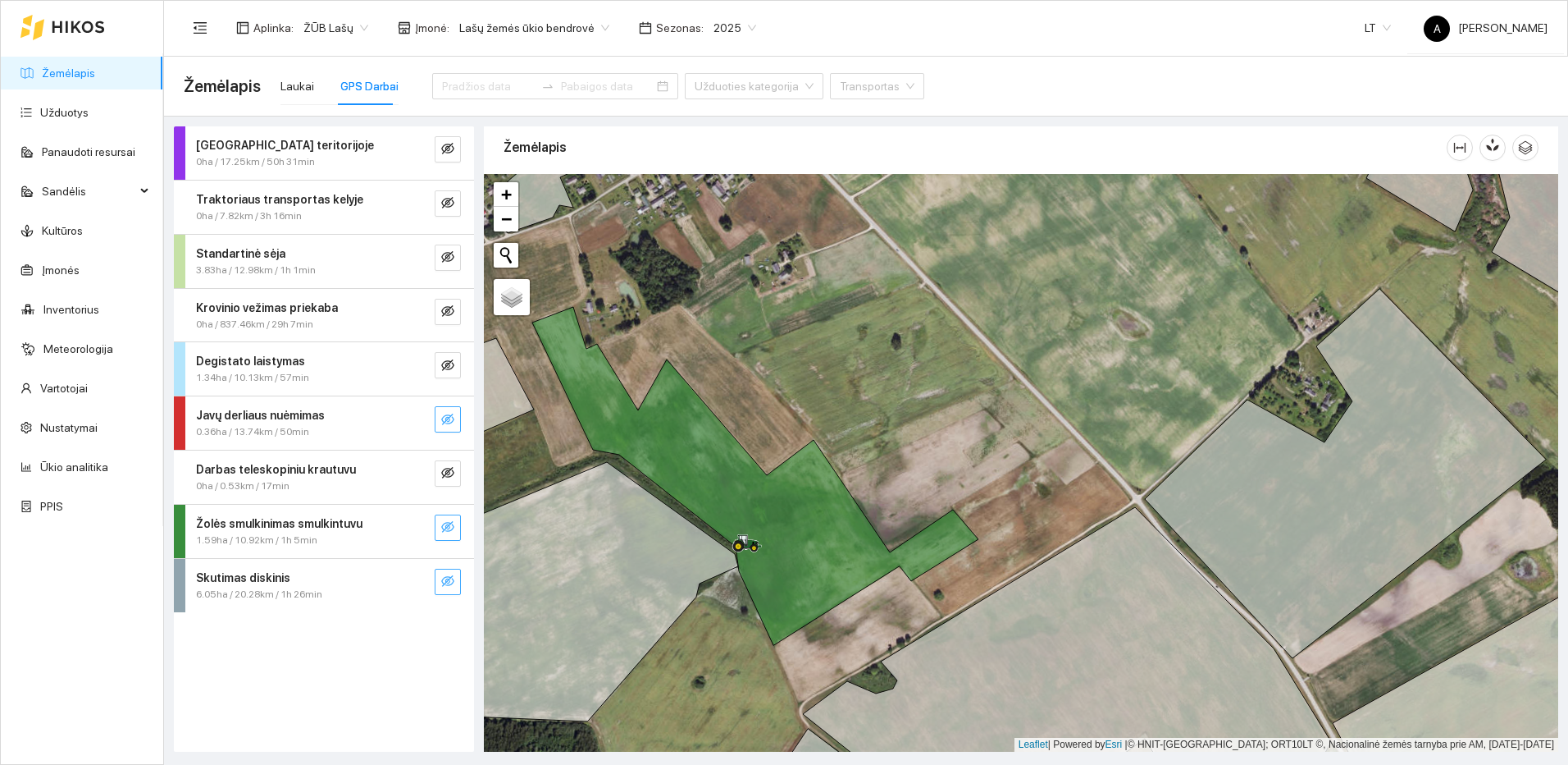
click at [454, 429] on button "button" at bounding box center [447, 419] width 26 height 26
click at [425, 424] on button "button" at bounding box center [414, 419] width 26 height 26
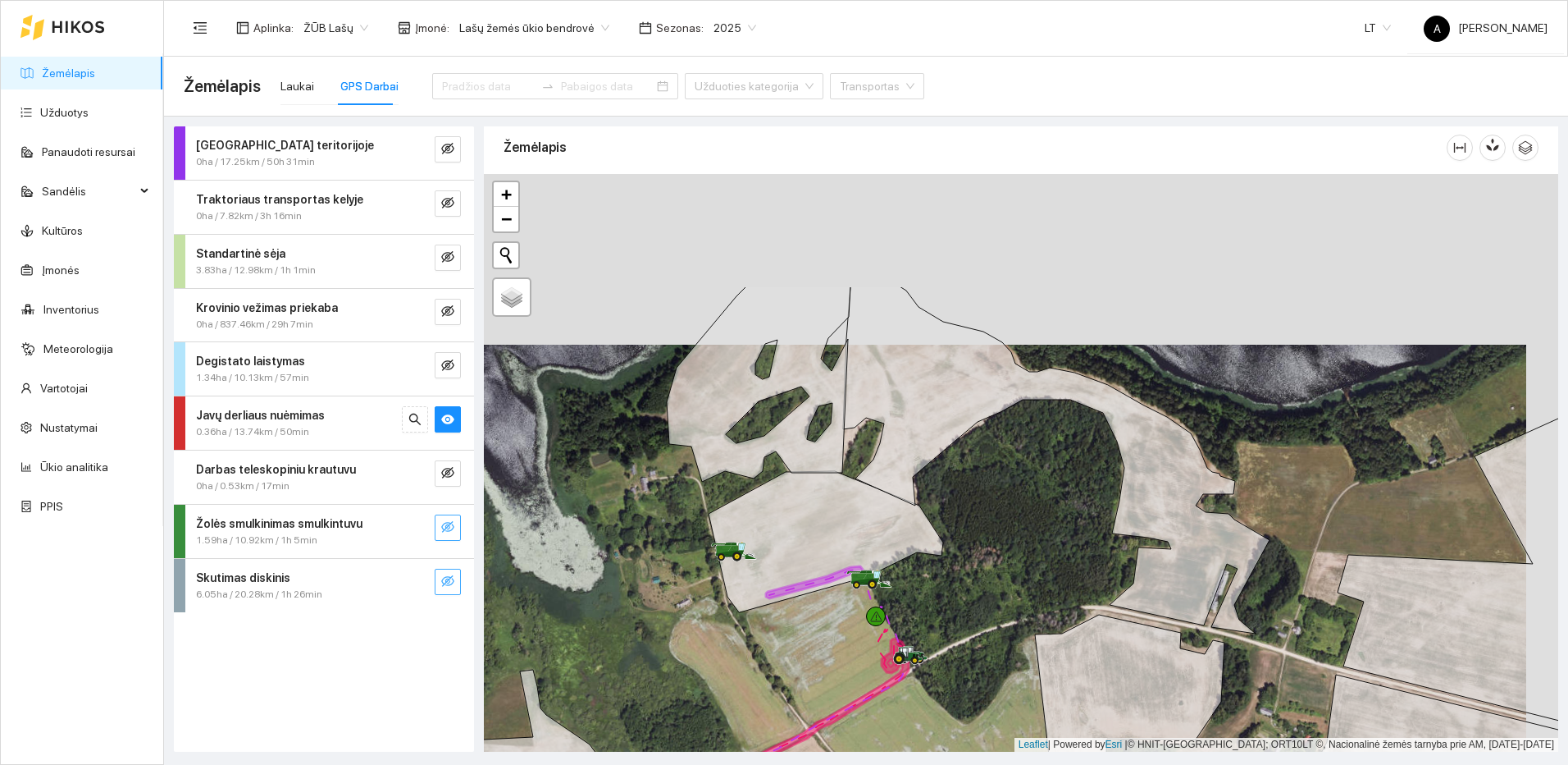
click at [954, 483] on div at bounding box center [1020, 462] width 1074 height 578
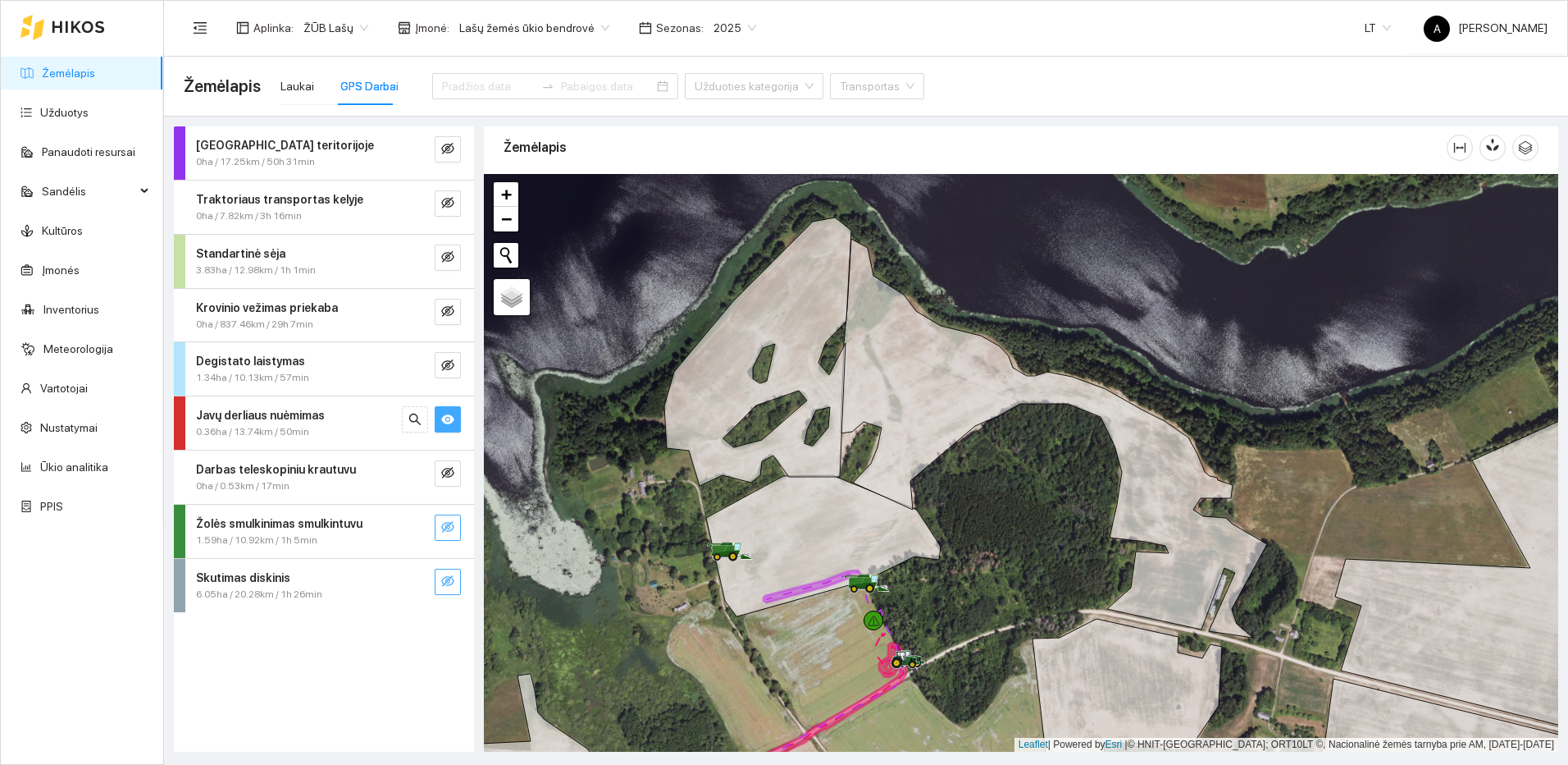
drag, startPoint x: 441, startPoint y: 416, endPoint x: 450, endPoint y: 396, distance: 21.9
click at [442, 417] on icon "eye" at bounding box center [448, 419] width 13 height 13
click at [452, 368] on icon "eye-invisible" at bounding box center [448, 365] width 13 height 13
click at [414, 367] on icon "search" at bounding box center [415, 365] width 12 height 12
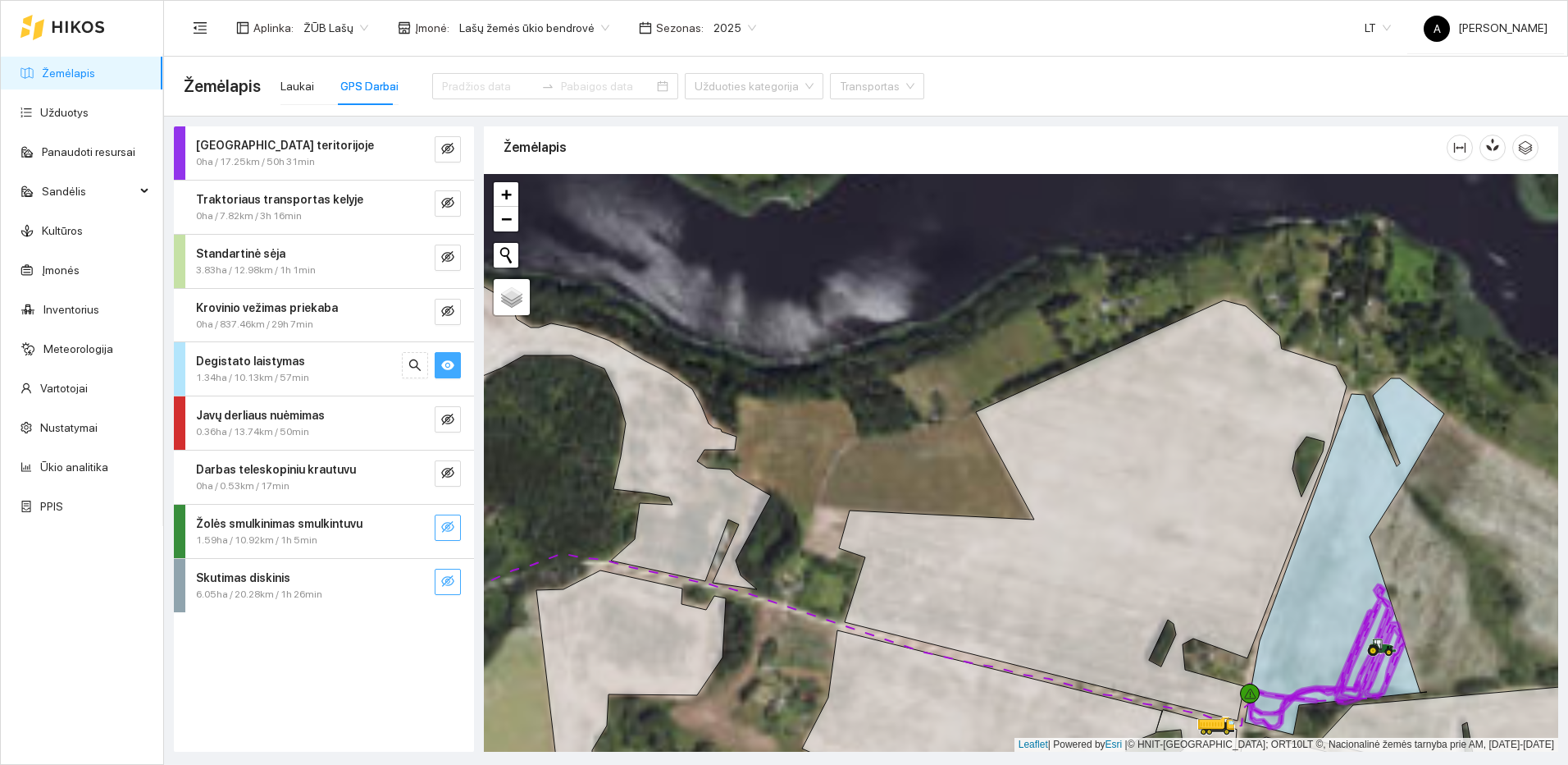
drag, startPoint x: 1420, startPoint y: 634, endPoint x: 1378, endPoint y: 507, distance: 133.8
click at [1378, 508] on div at bounding box center [1020, 462] width 1074 height 578
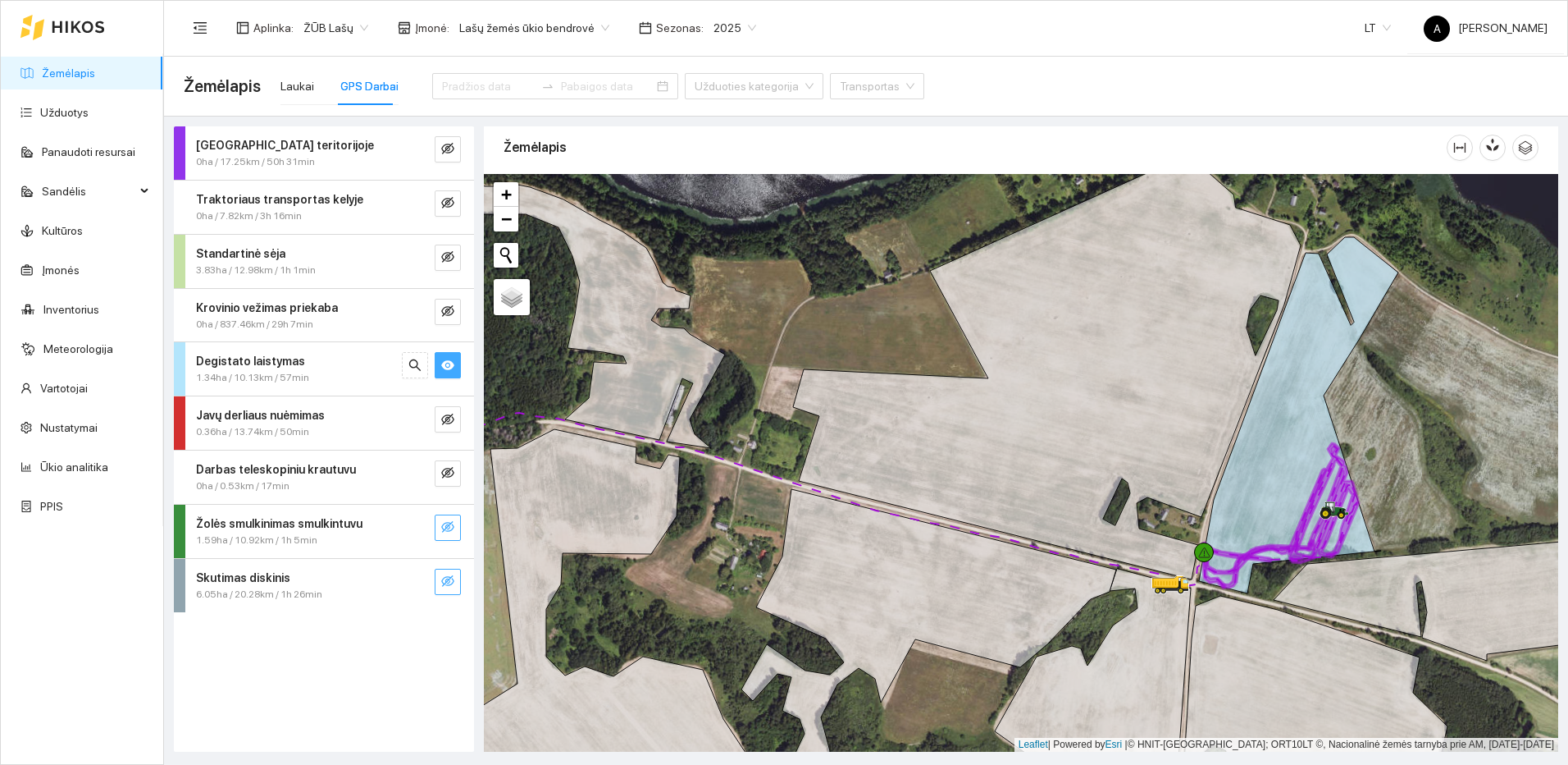
click at [455, 372] on button "button" at bounding box center [447, 365] width 26 height 26
click at [453, 259] on icon "eye-invisible" at bounding box center [448, 257] width 13 height 12
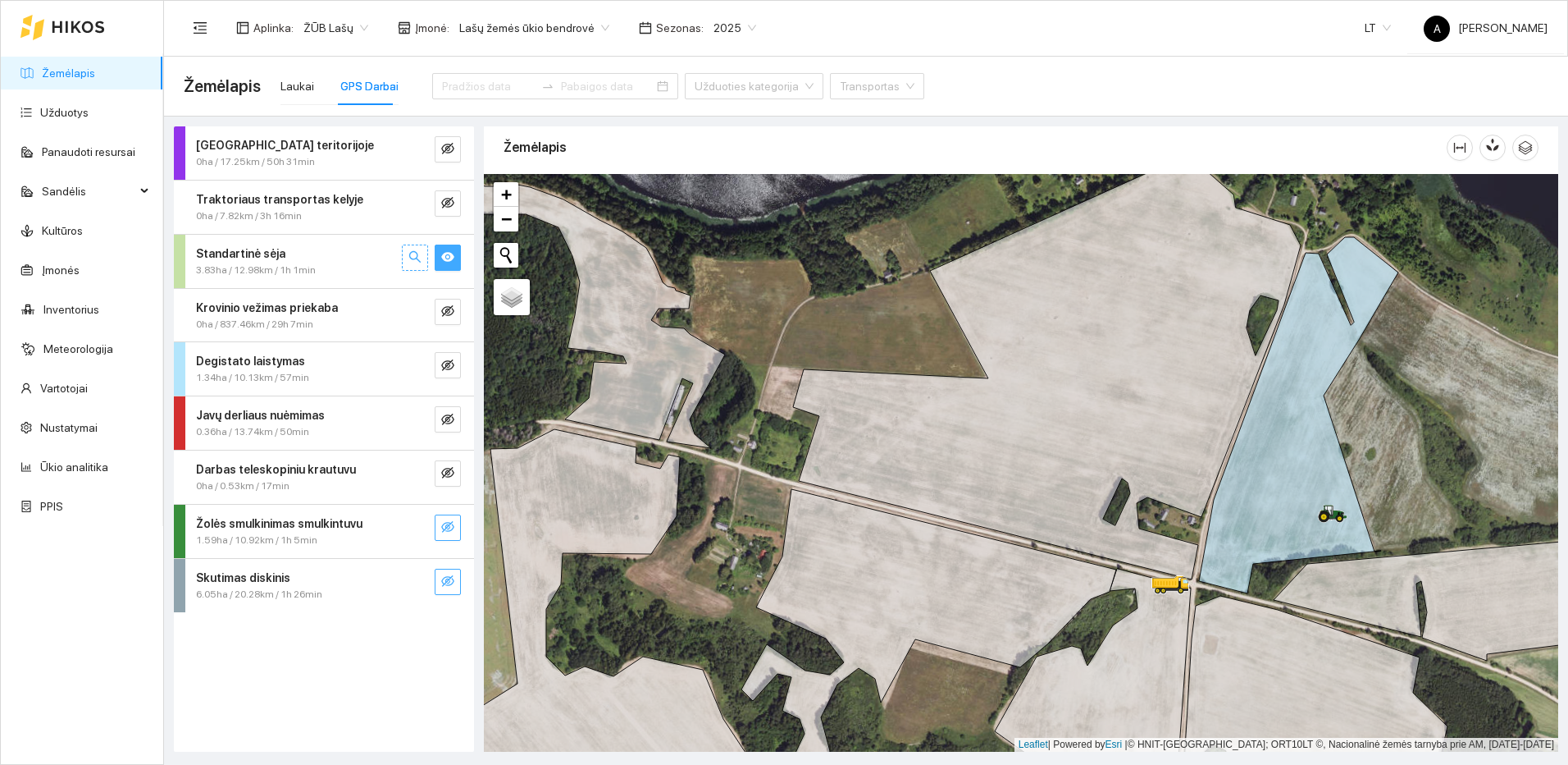
click at [415, 259] on icon "search" at bounding box center [415, 257] width 12 height 12
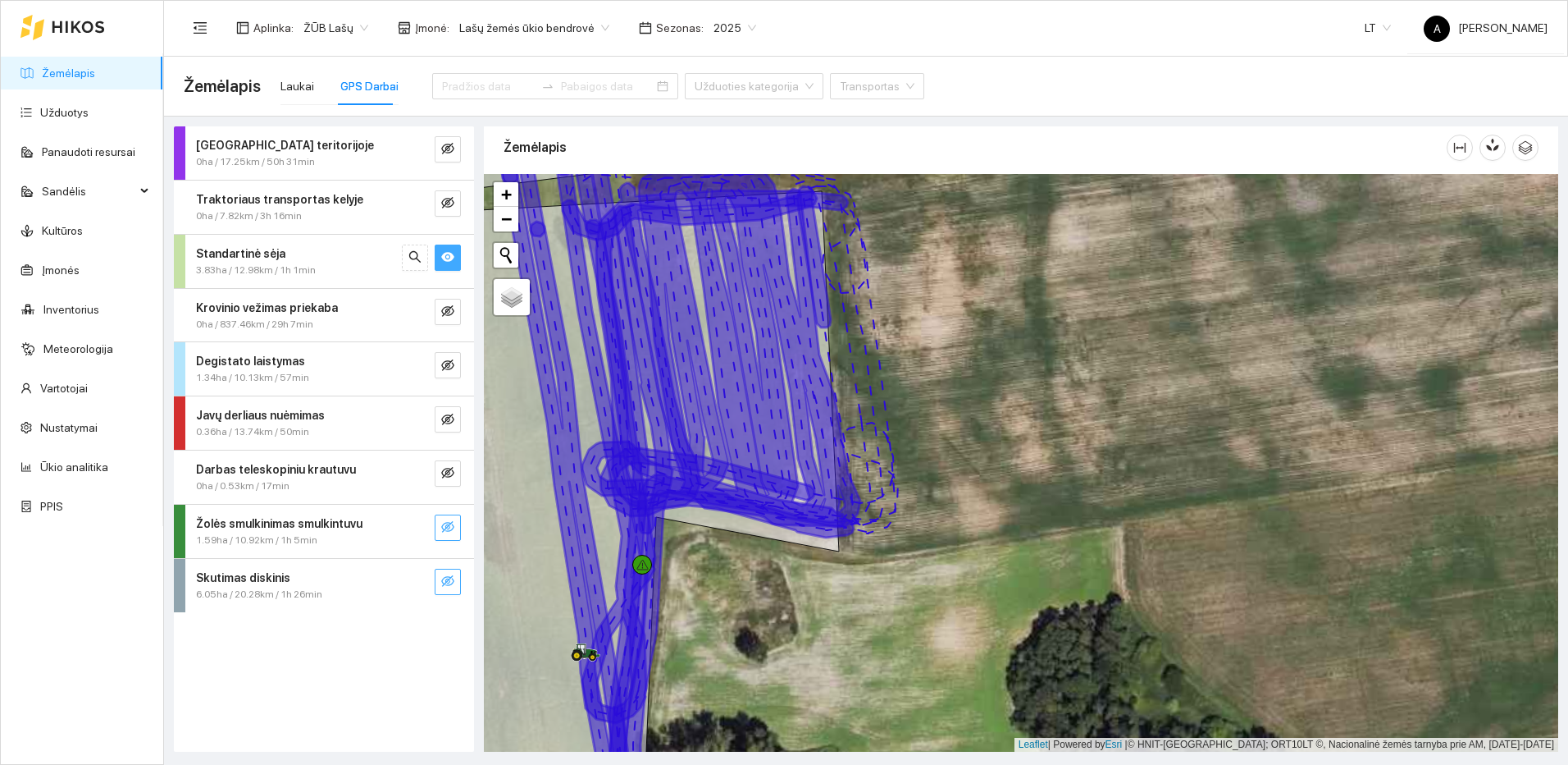
drag, startPoint x: 449, startPoint y: 261, endPoint x: 447, endPoint y: 242, distance: 19.1
click at [449, 261] on icon "eye" at bounding box center [448, 257] width 13 height 10
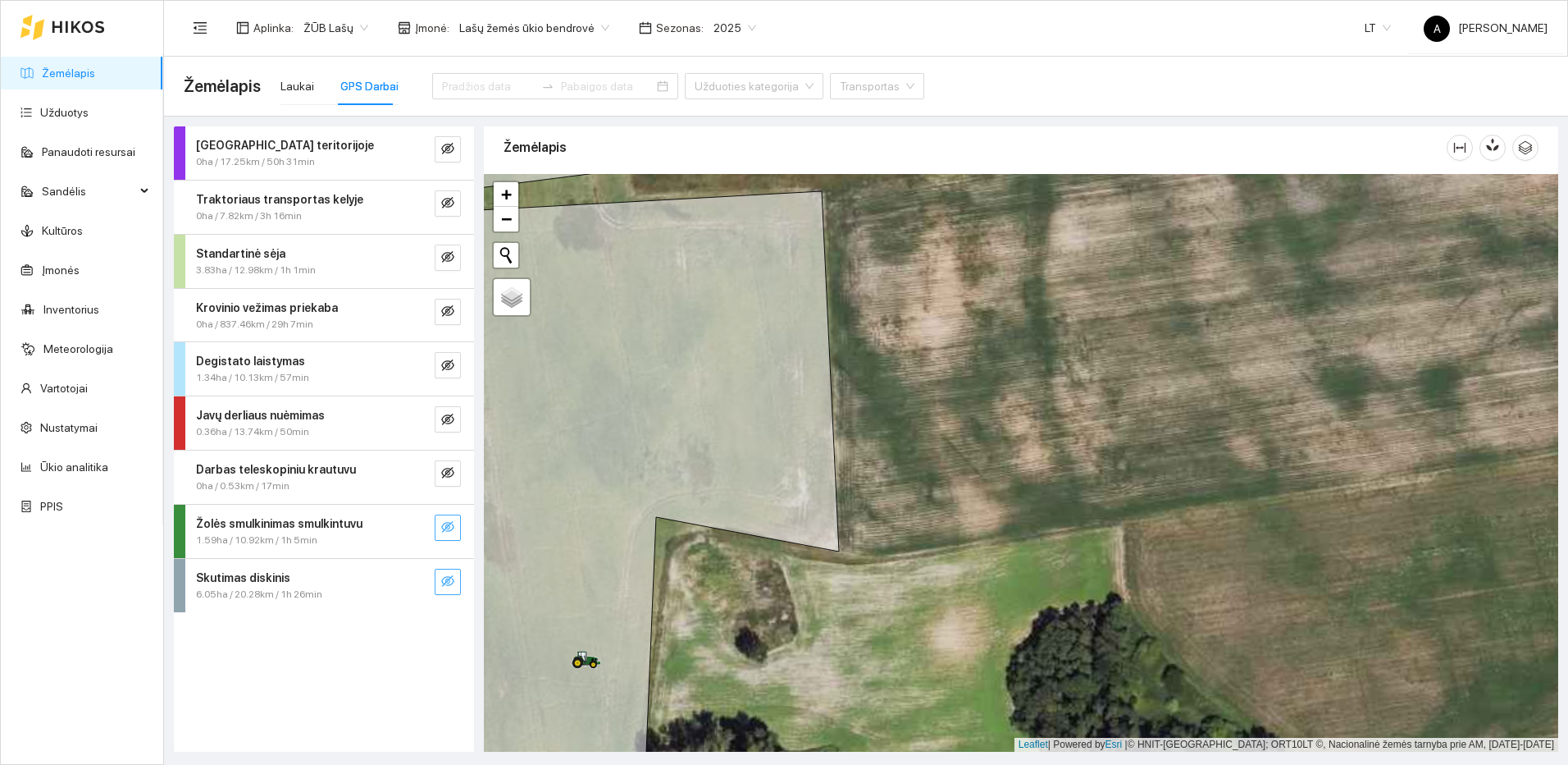
click at [464, 193] on div "Traktoriaus transportas kelyje 0ha / 7.82km / 3h 16min" at bounding box center [324, 207] width 300 height 54
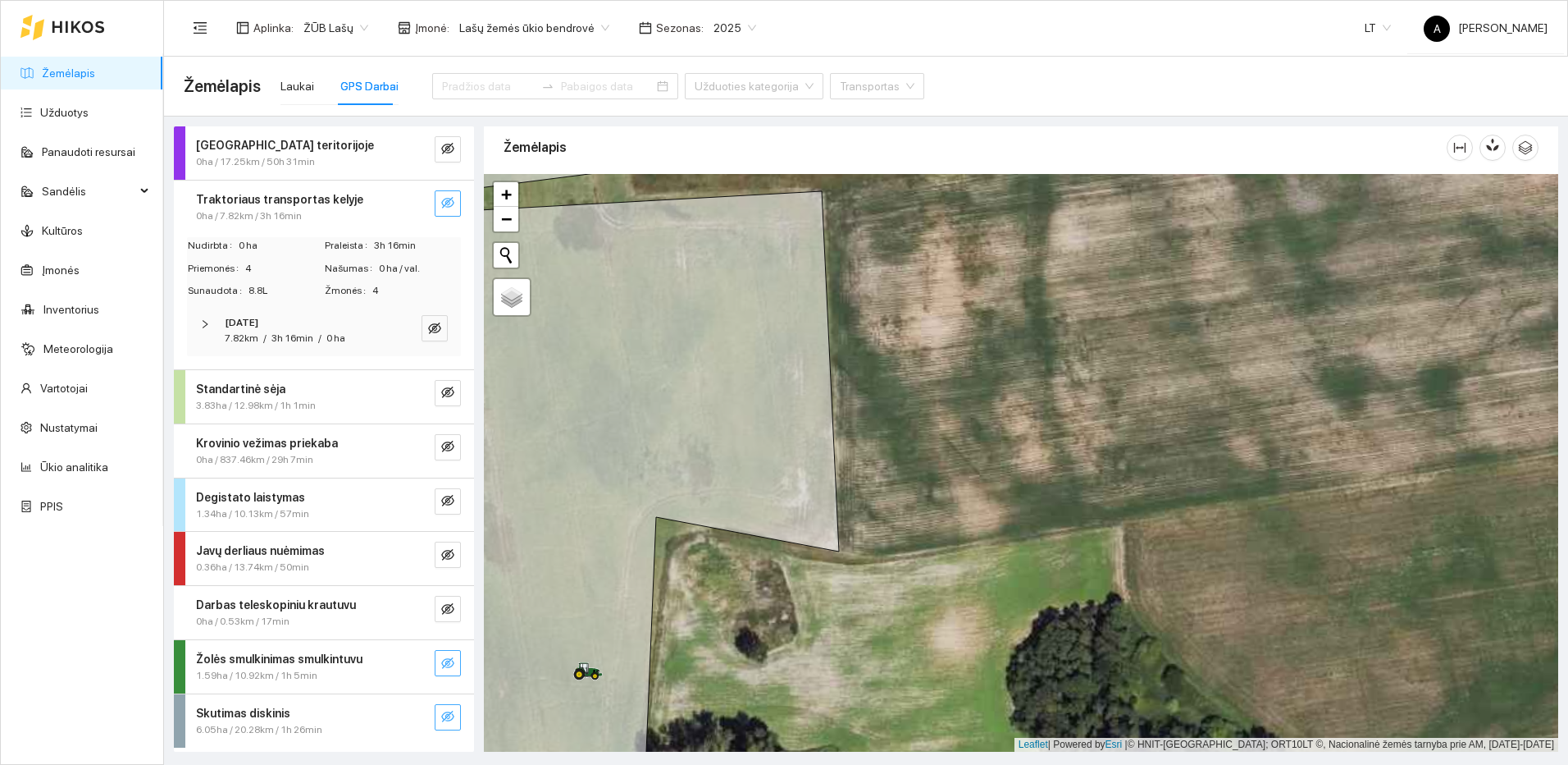
click at [439, 203] on button "button" at bounding box center [447, 203] width 26 height 26
